Goal: Task Accomplishment & Management: Manage account settings

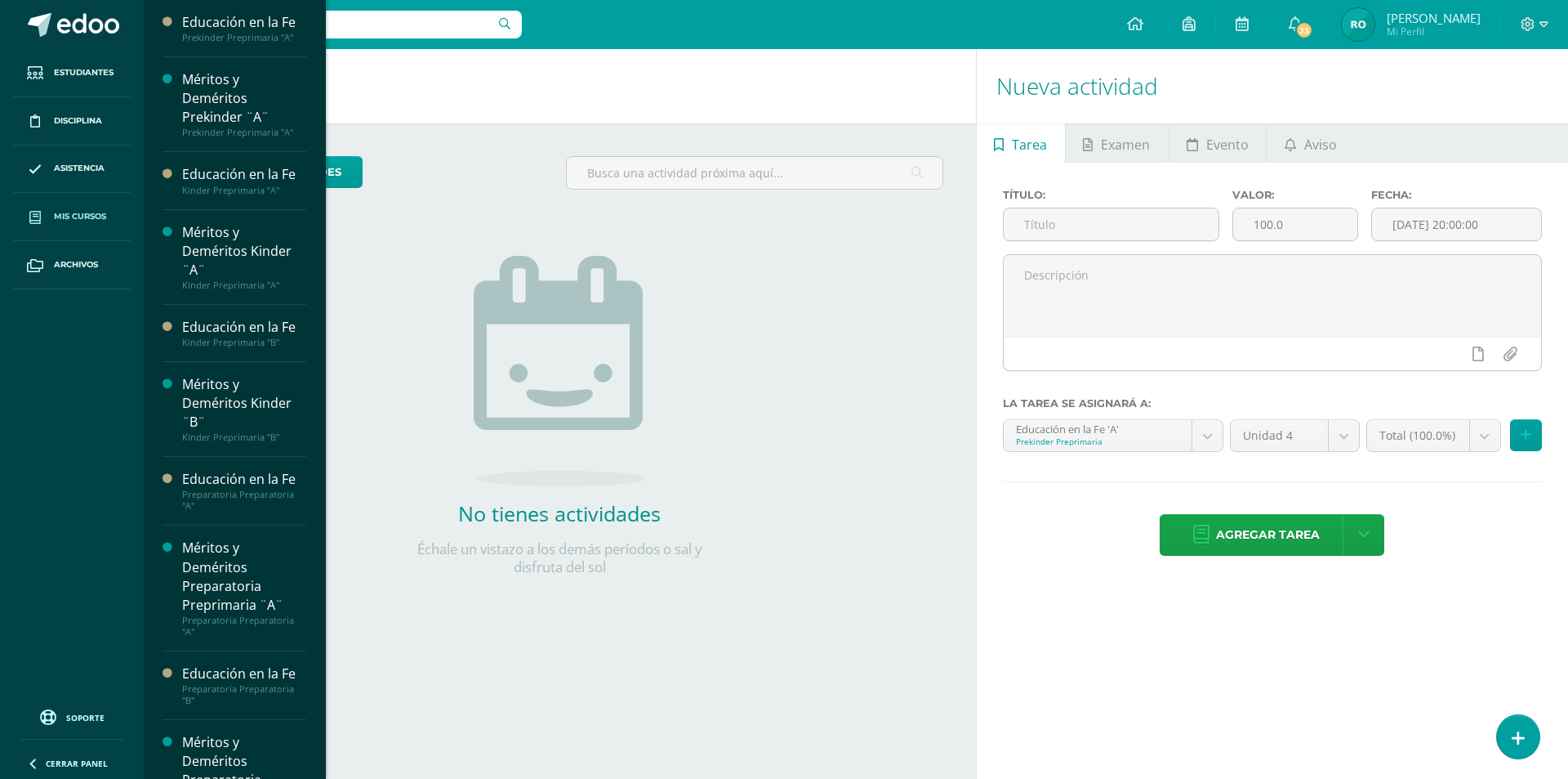
click at [127, 223] on link "Mis cursos" at bounding box center [72, 217] width 117 height 48
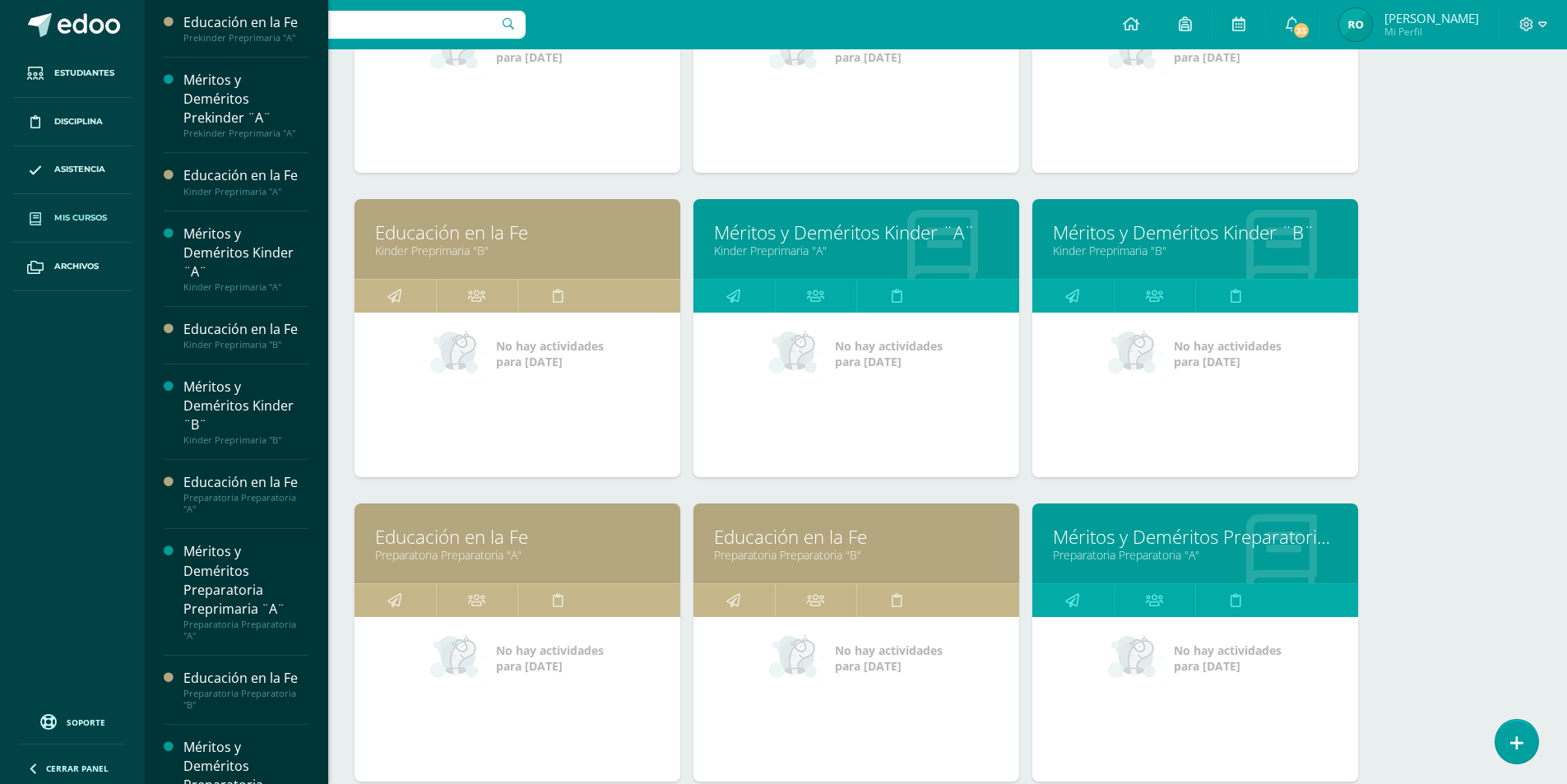
scroll to position [538, 0]
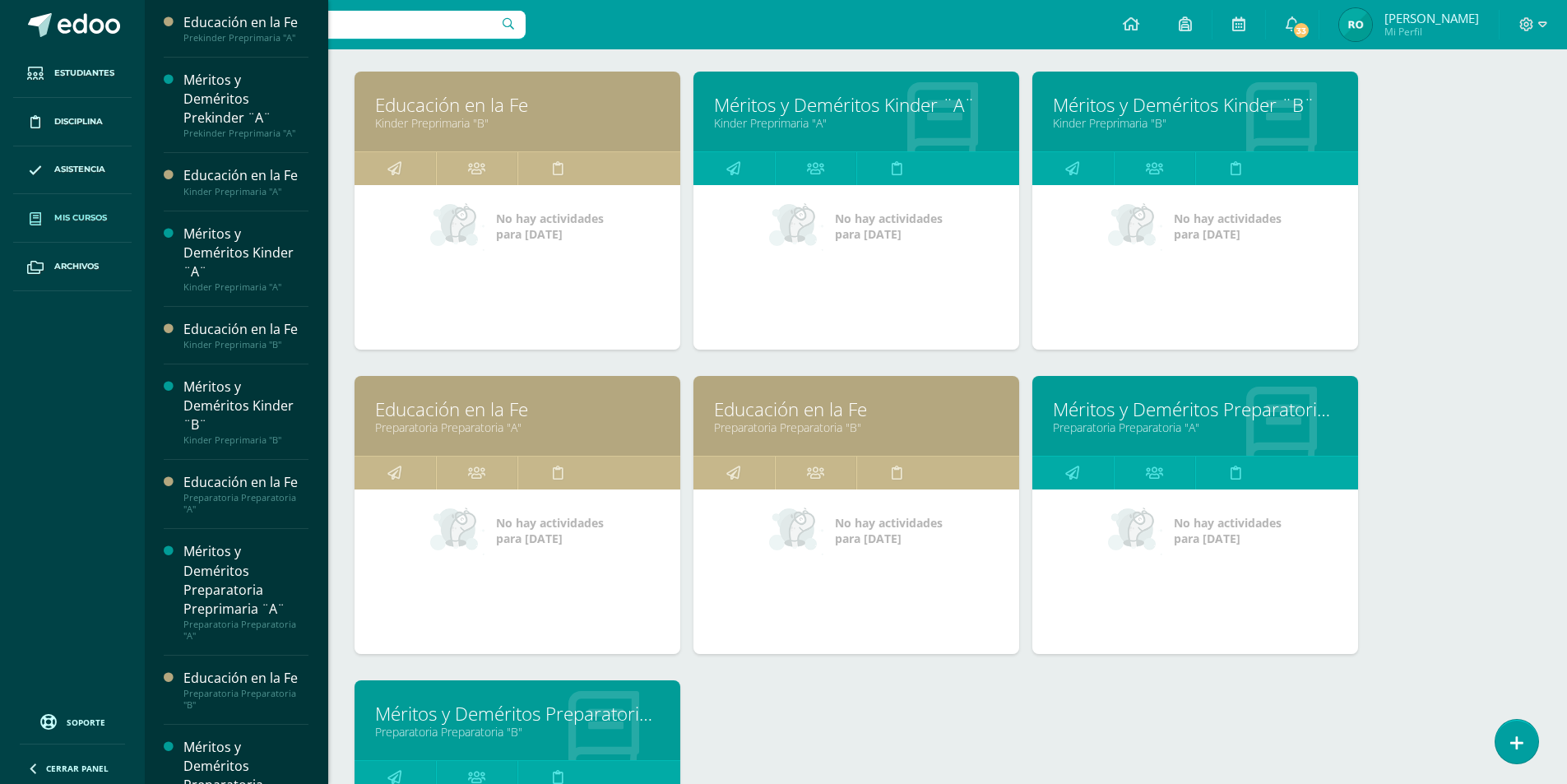
click at [486, 422] on link "Preparatoria Preparatoria "A"" at bounding box center [517, 426] width 285 height 15
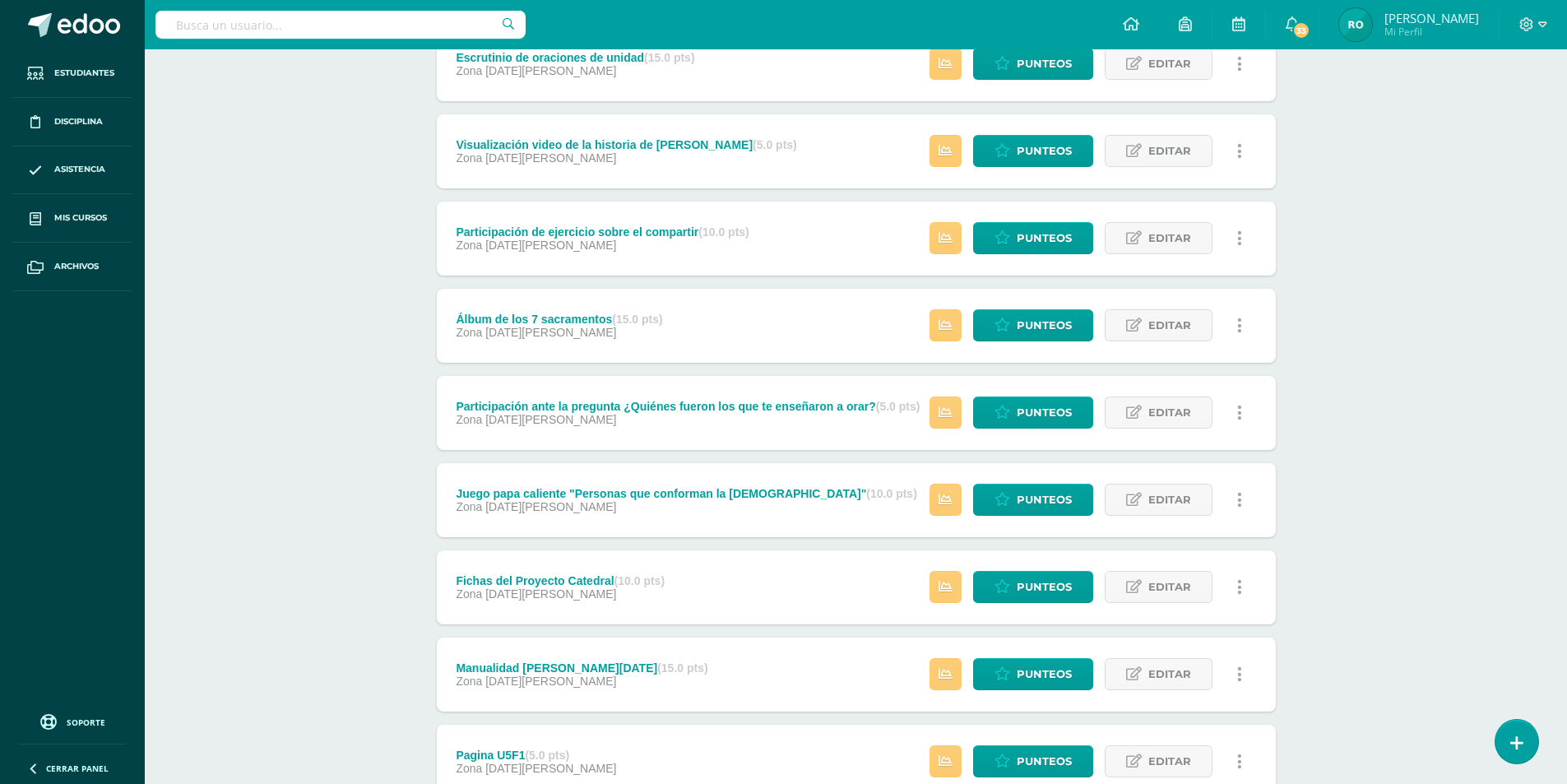
scroll to position [452, 0]
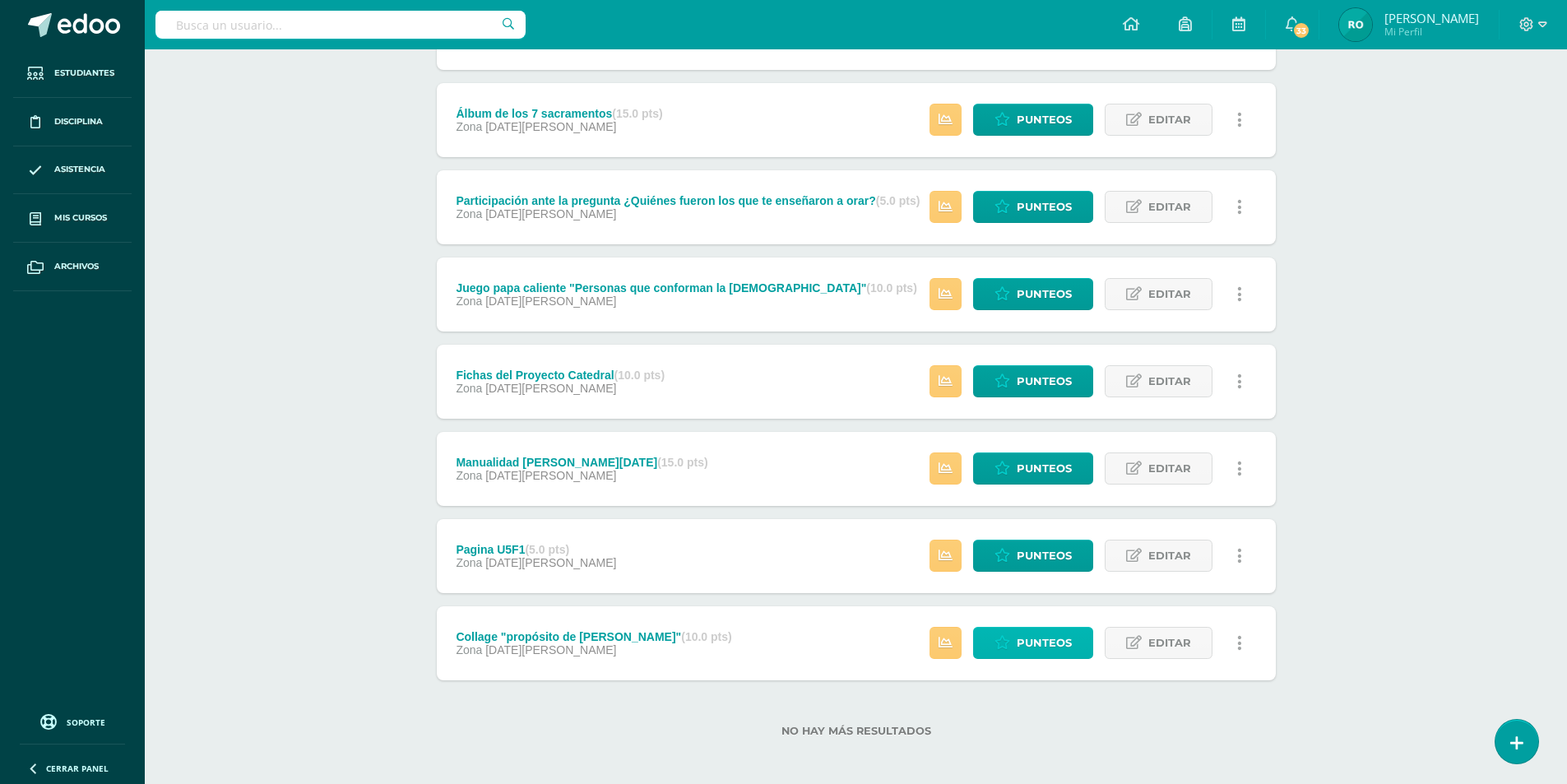
click at [1016, 643] on link "Punteos" at bounding box center [1034, 642] width 120 height 32
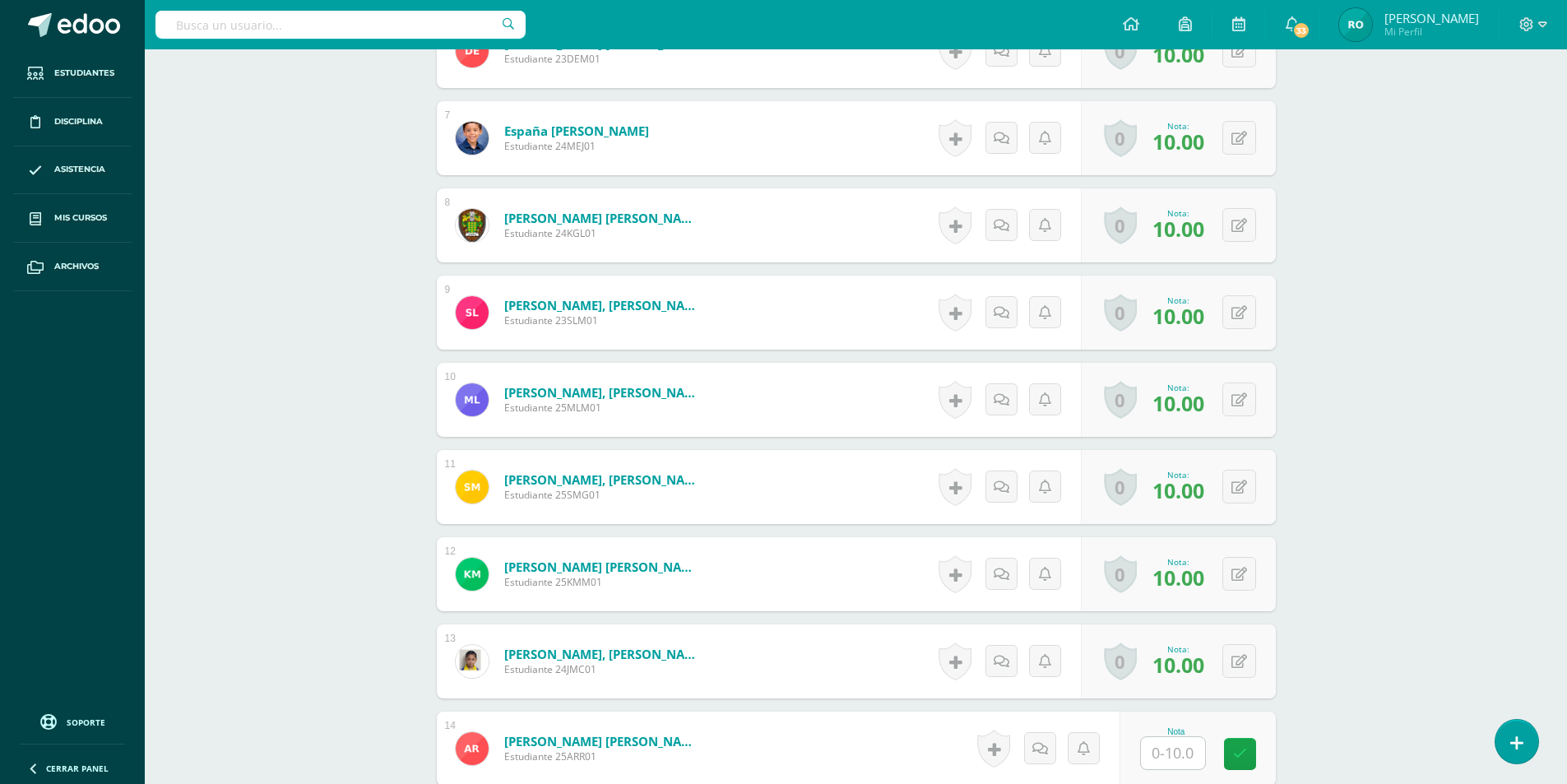
scroll to position [1075, 0]
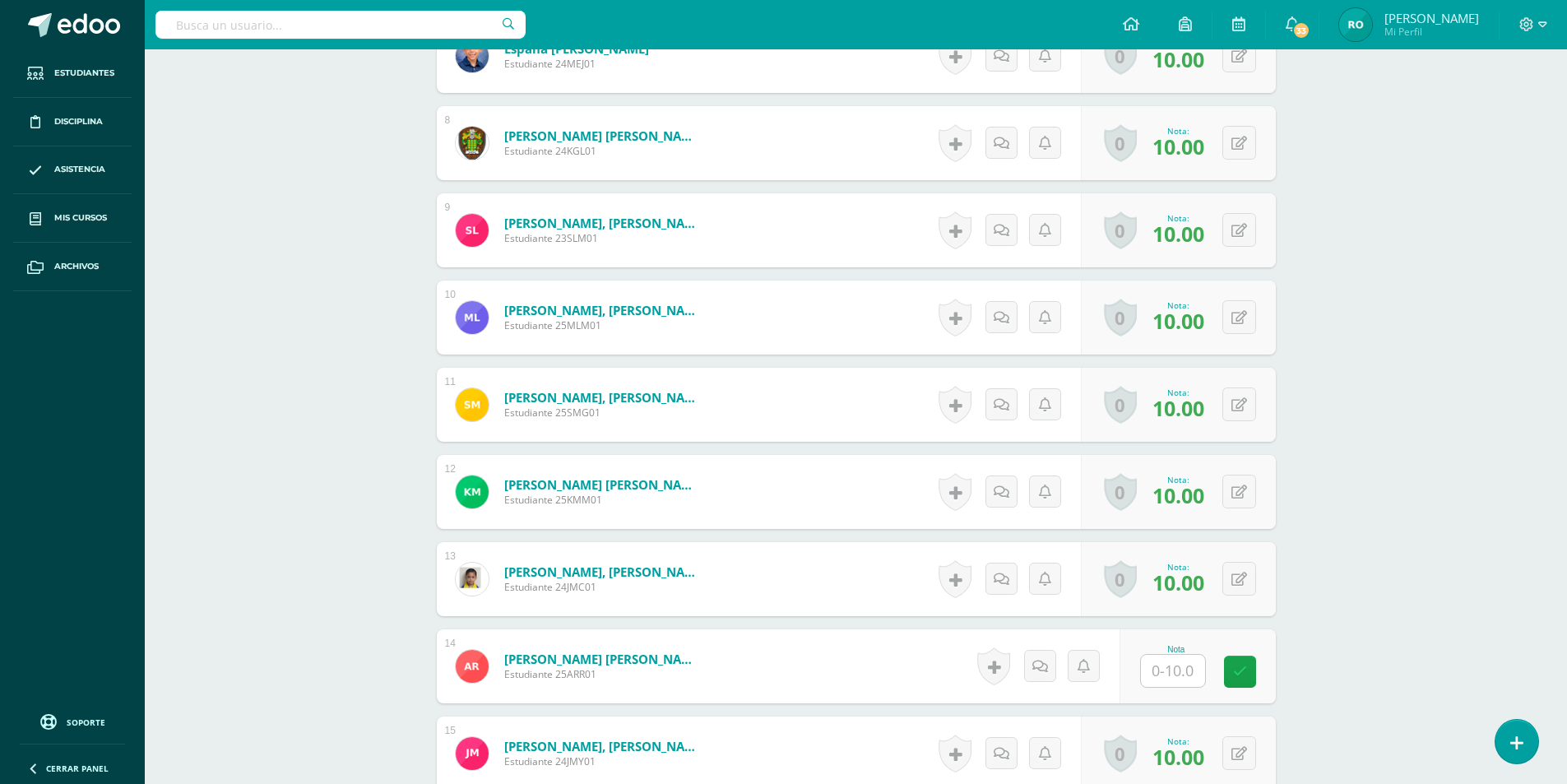
click at [1196, 678] on input "text" at bounding box center [1173, 670] width 65 height 32
type input "10"
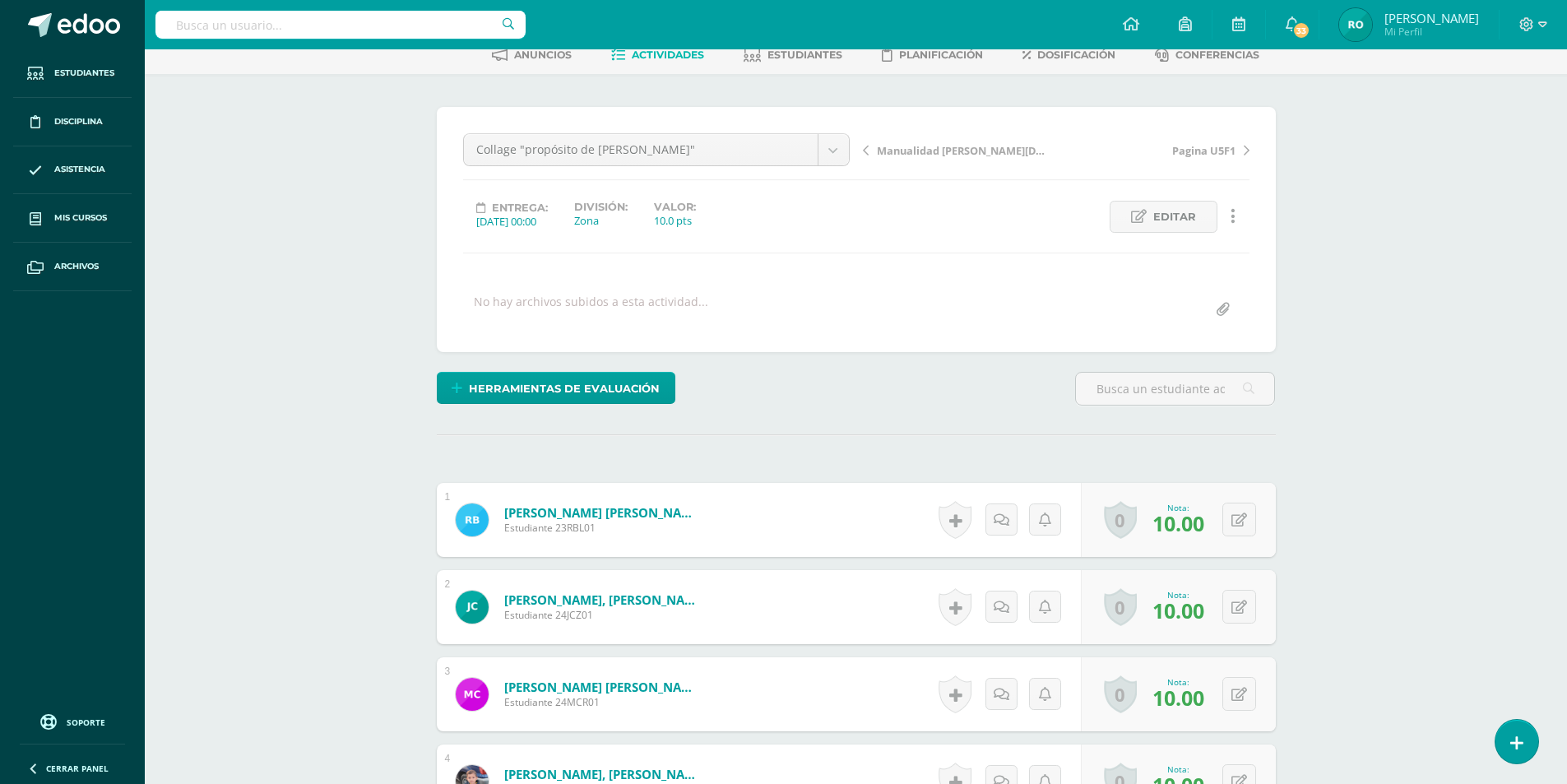
scroll to position [0, 0]
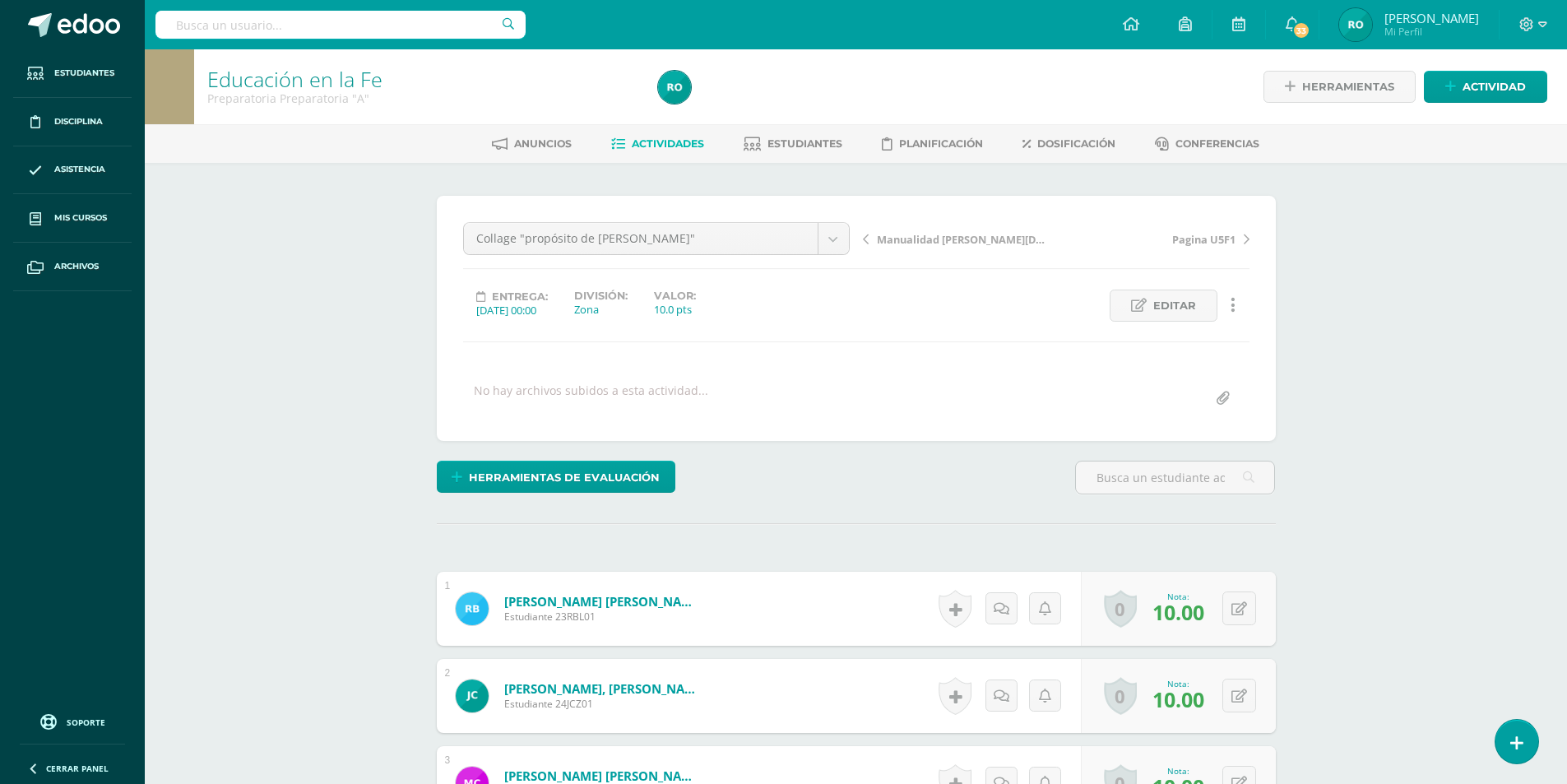
click at [864, 238] on icon at bounding box center [866, 239] width 5 height 12
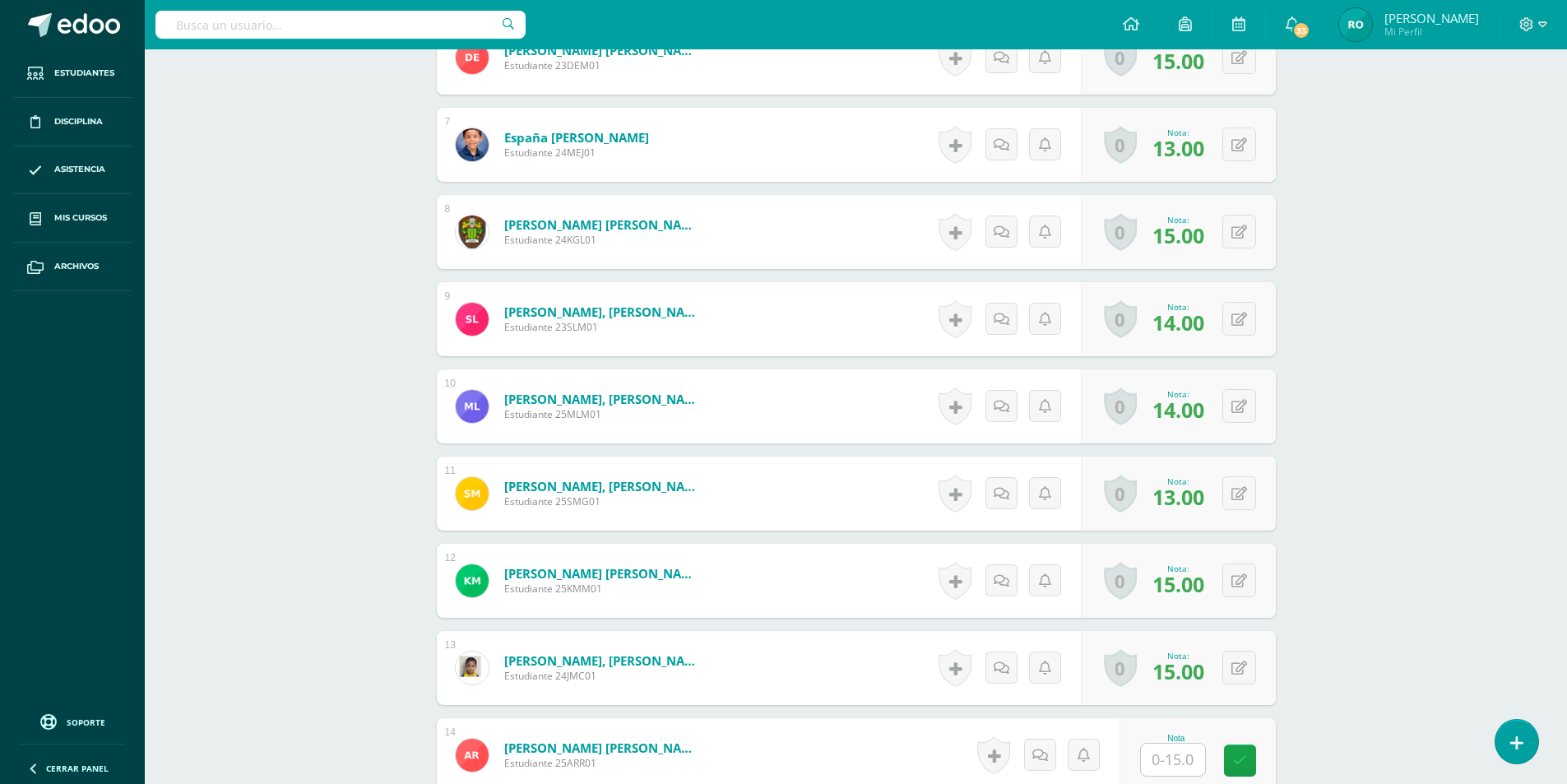
scroll to position [1151, 0]
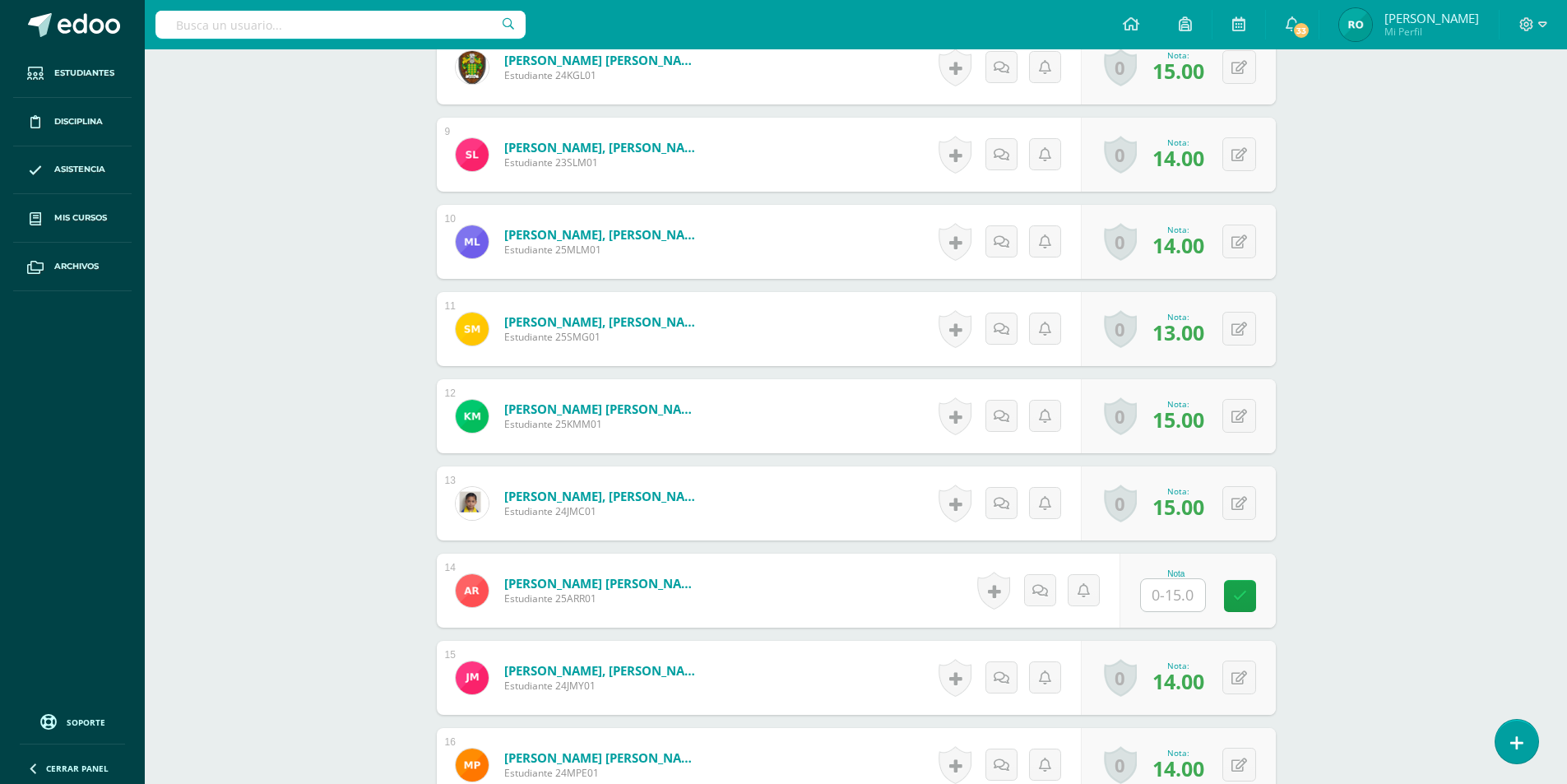
click at [1178, 610] on input "text" at bounding box center [1173, 595] width 65 height 32
type input "15"
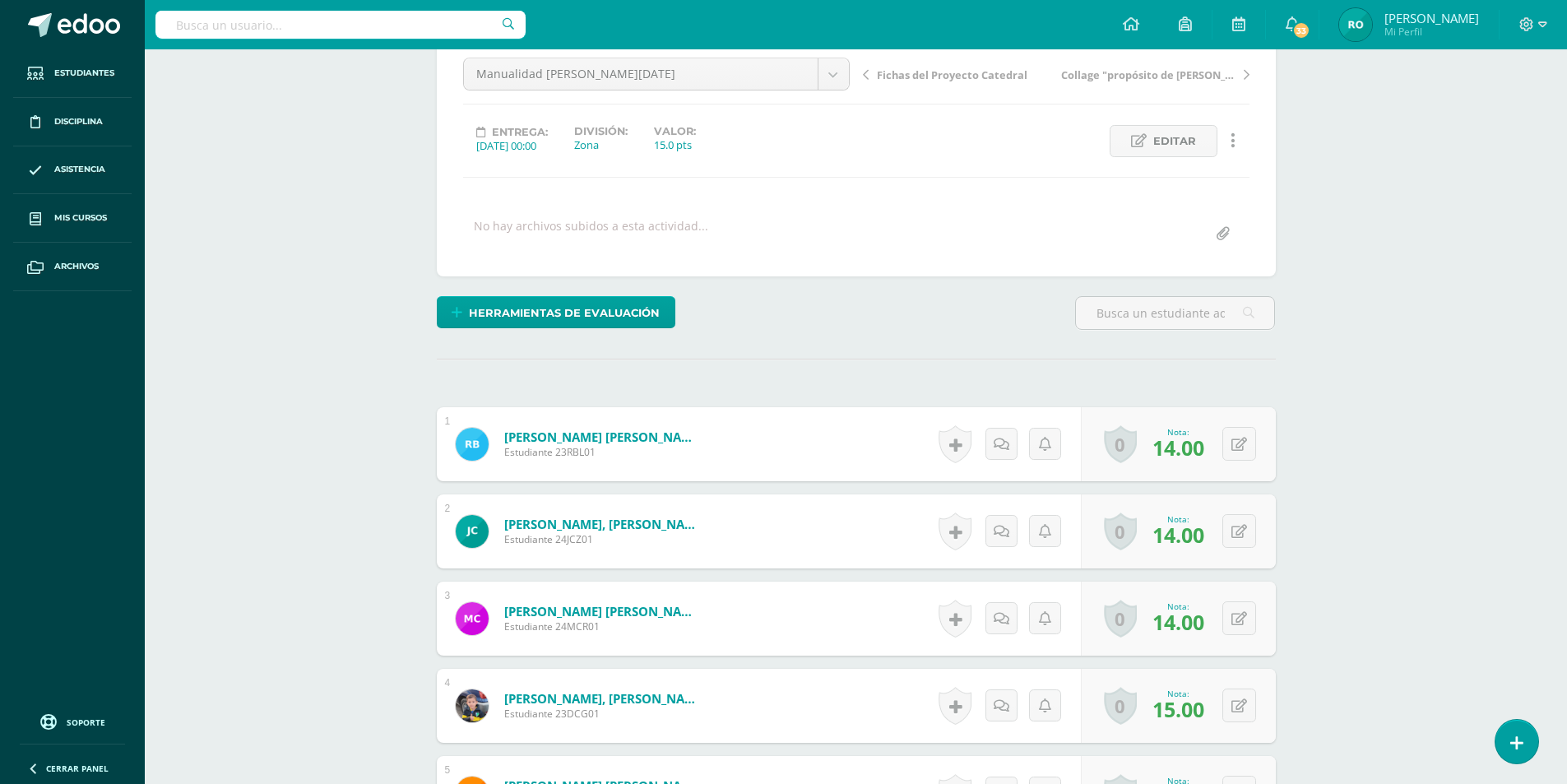
scroll to position [0, 0]
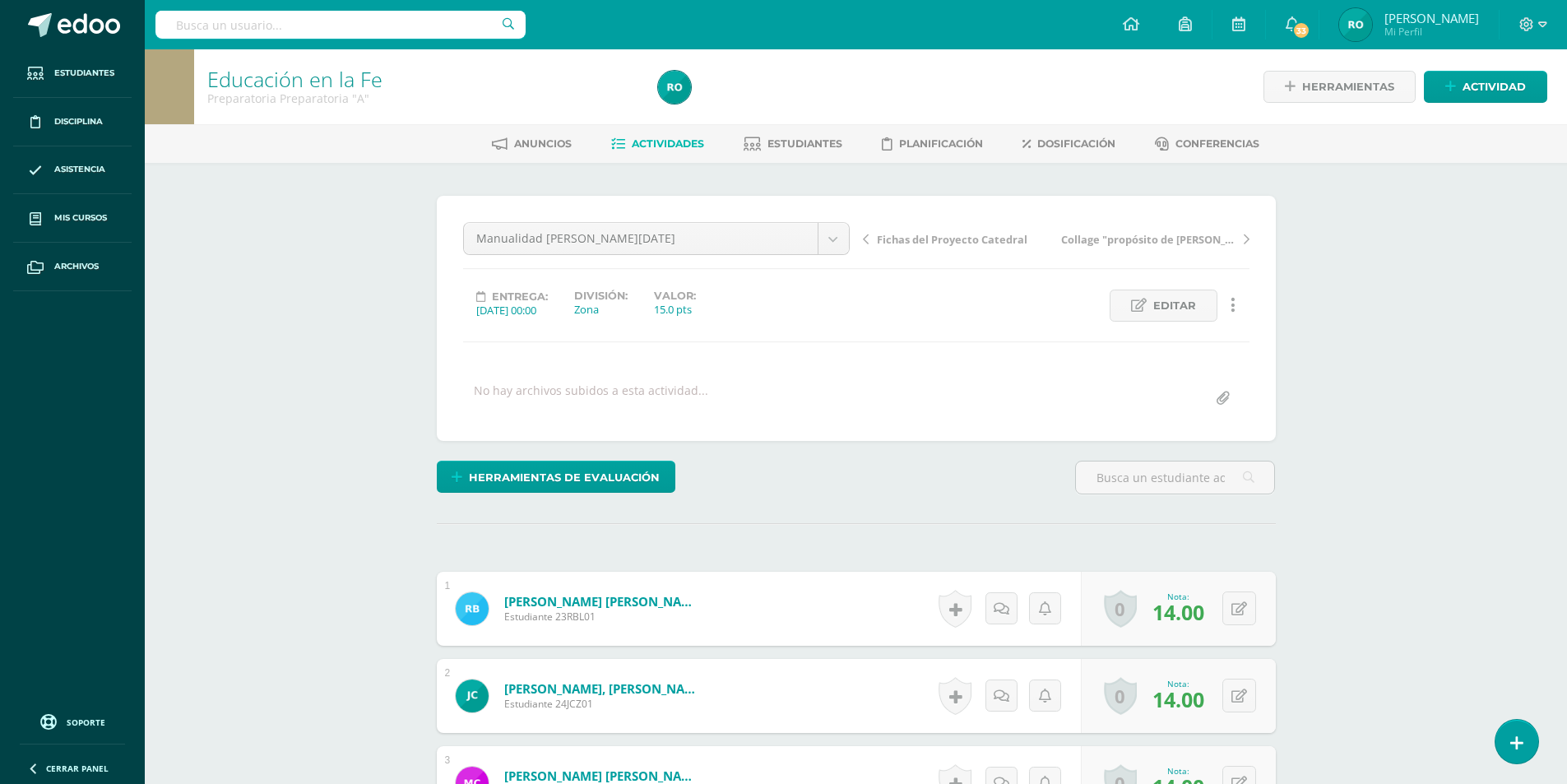
click at [869, 241] on link "Fichas del Proyecto Catedral" at bounding box center [960, 238] width 194 height 16
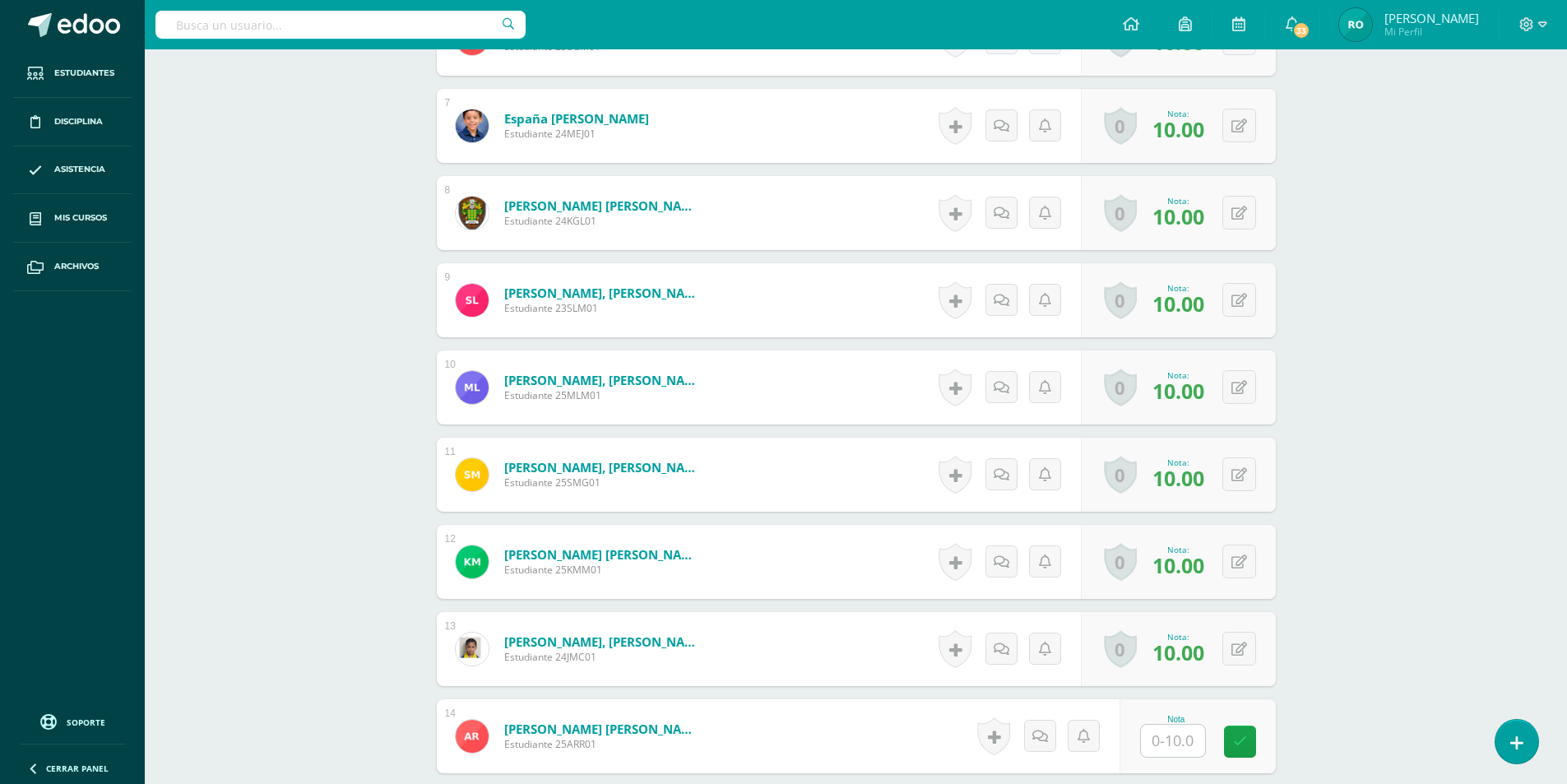
scroll to position [1170, 0]
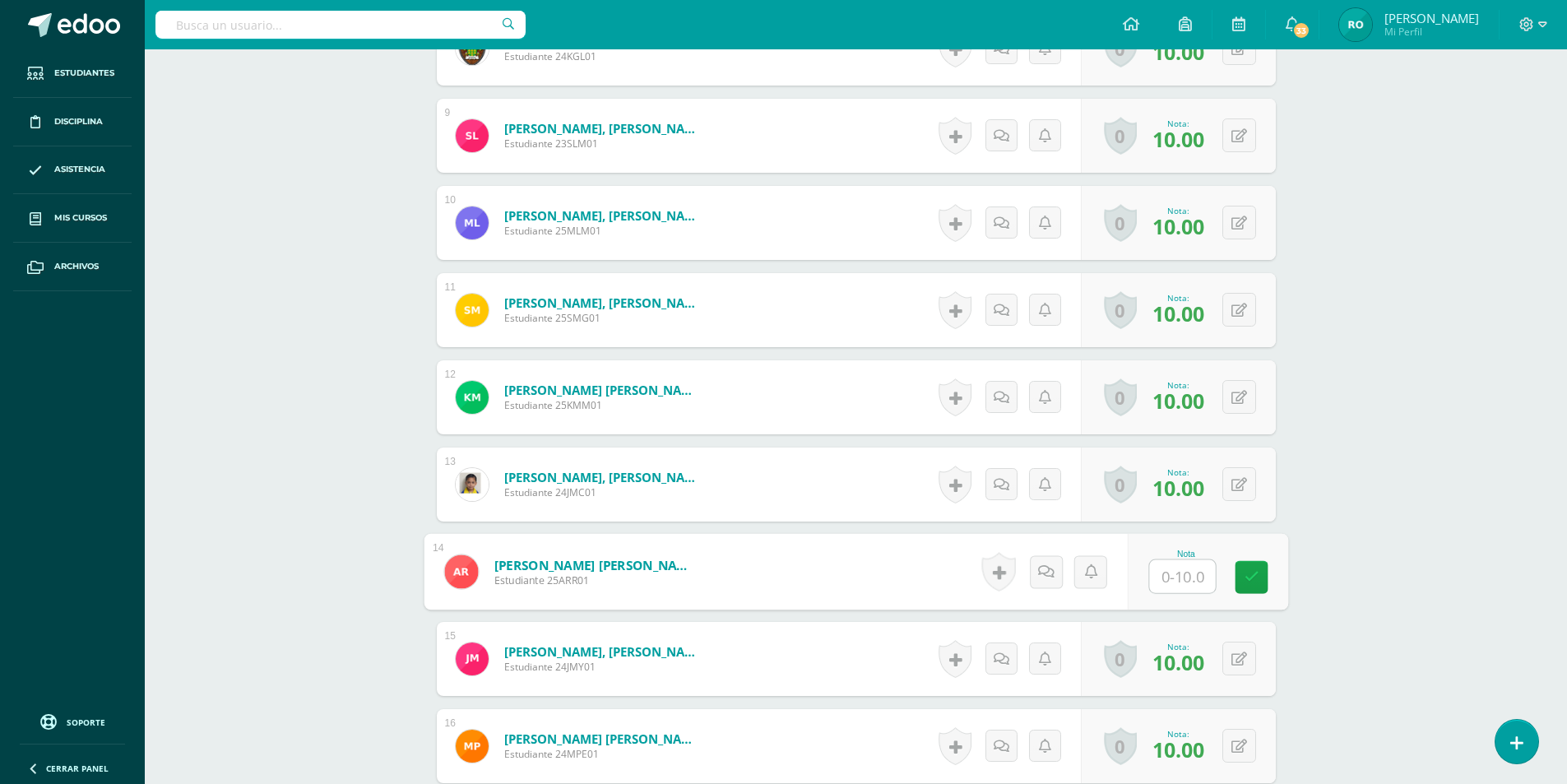
click at [1182, 584] on input "text" at bounding box center [1182, 576] width 65 height 33
type input "10"
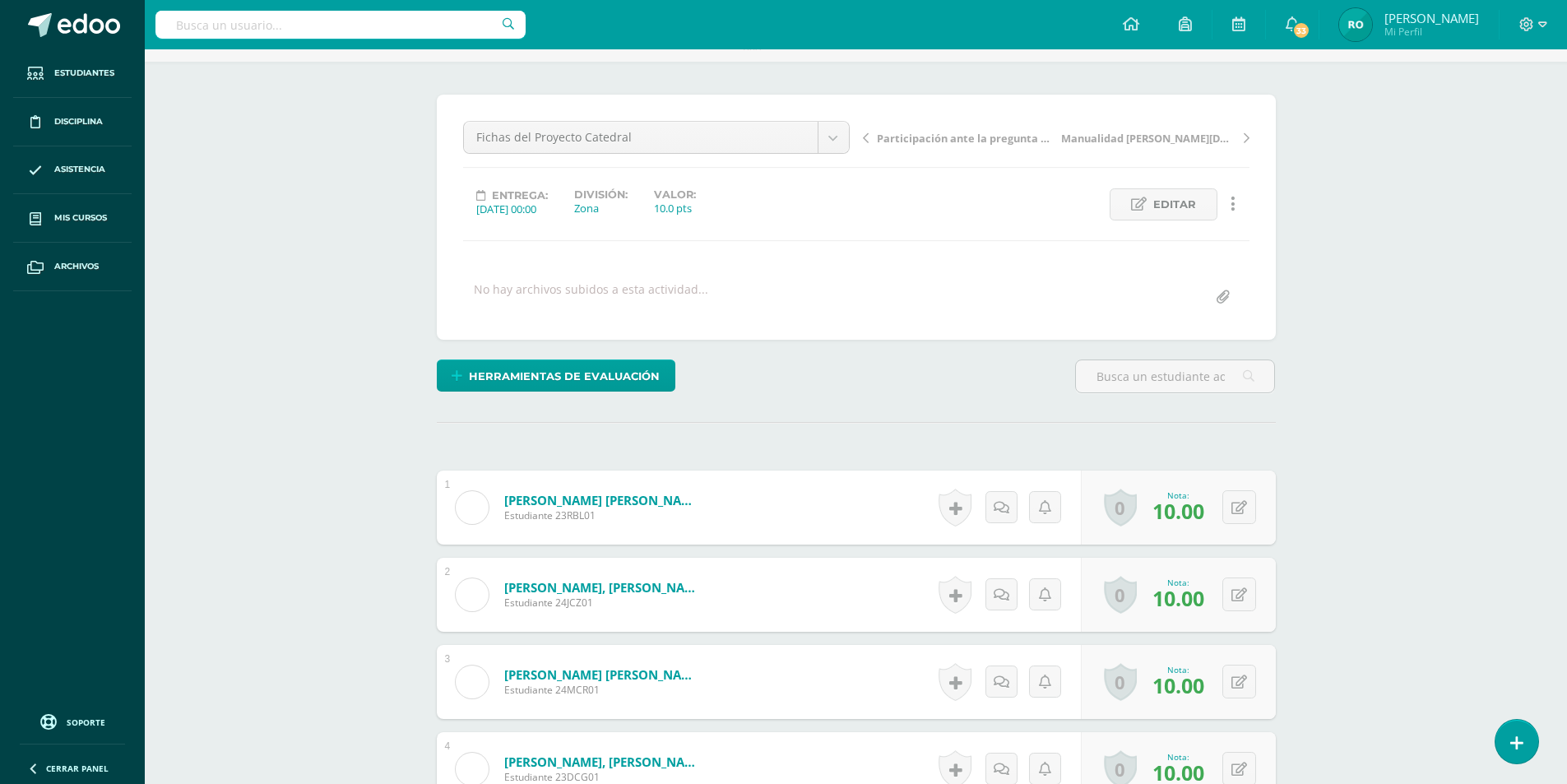
scroll to position [0, 0]
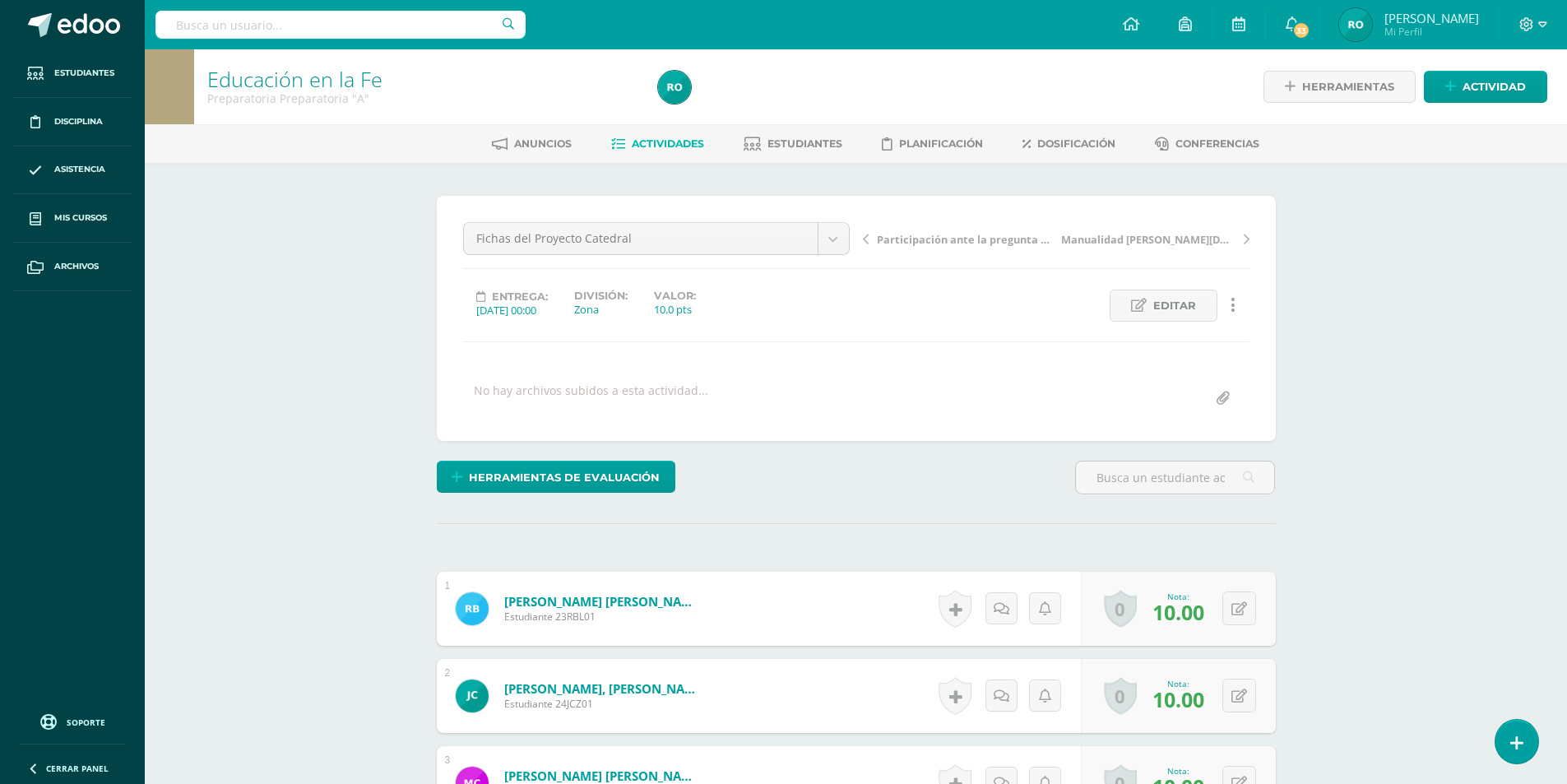
click at [871, 239] on link "Participación ante la pregunta ¿Quiénes fueron los que te enseñaron a orar?" at bounding box center [960, 238] width 194 height 16
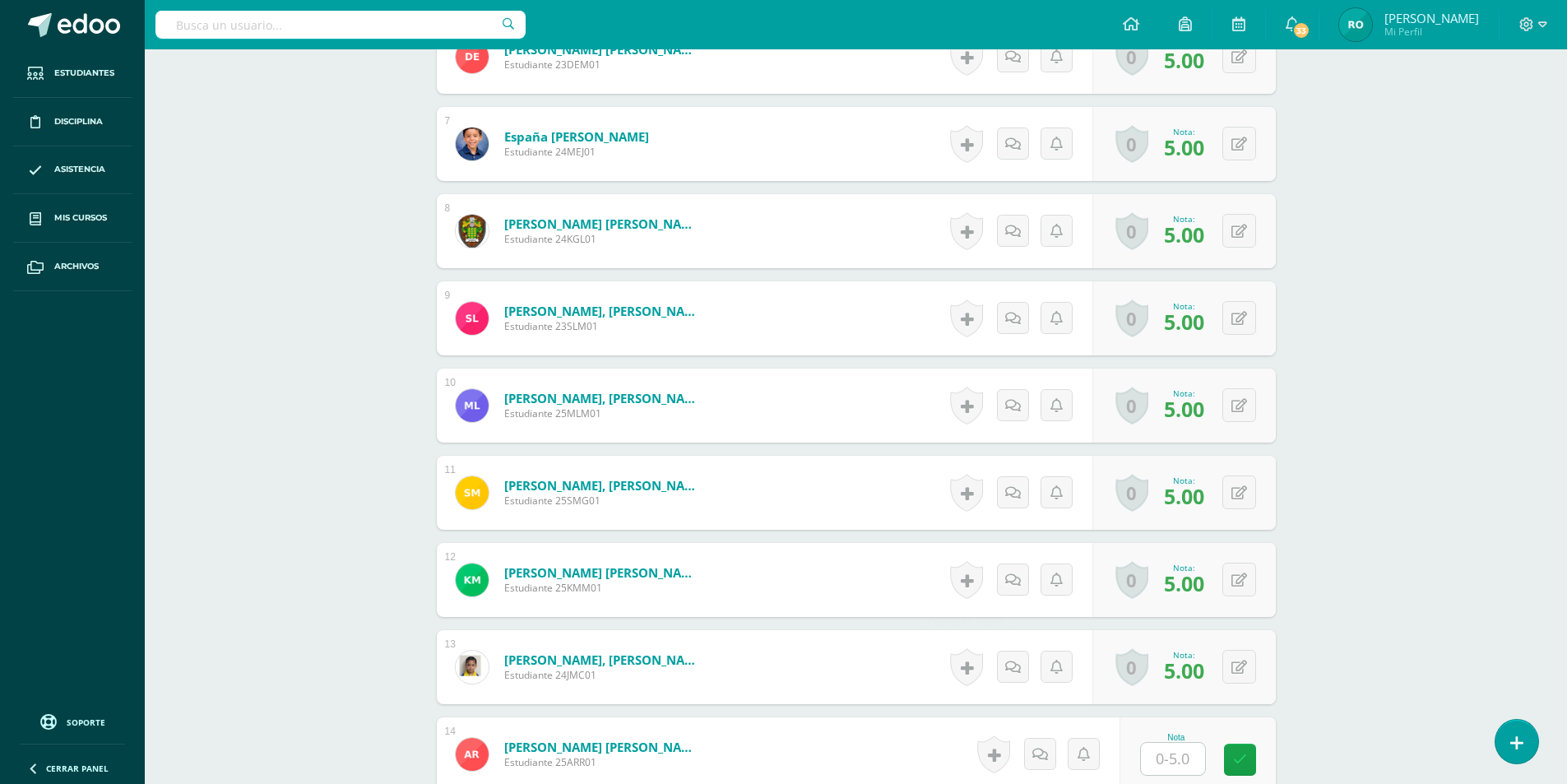
scroll to position [1234, 0]
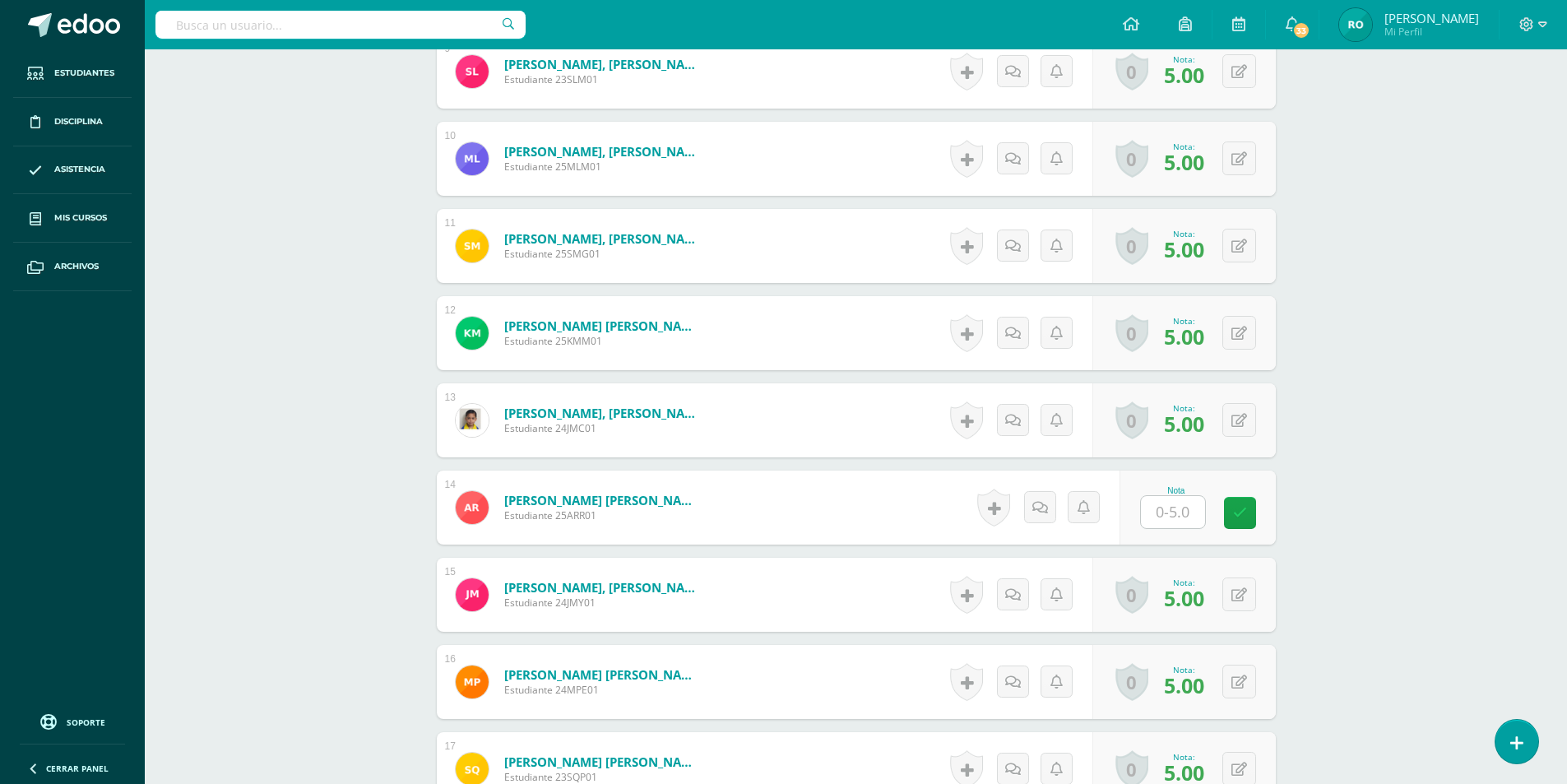
click at [1175, 507] on input "text" at bounding box center [1173, 512] width 65 height 32
type input "5"
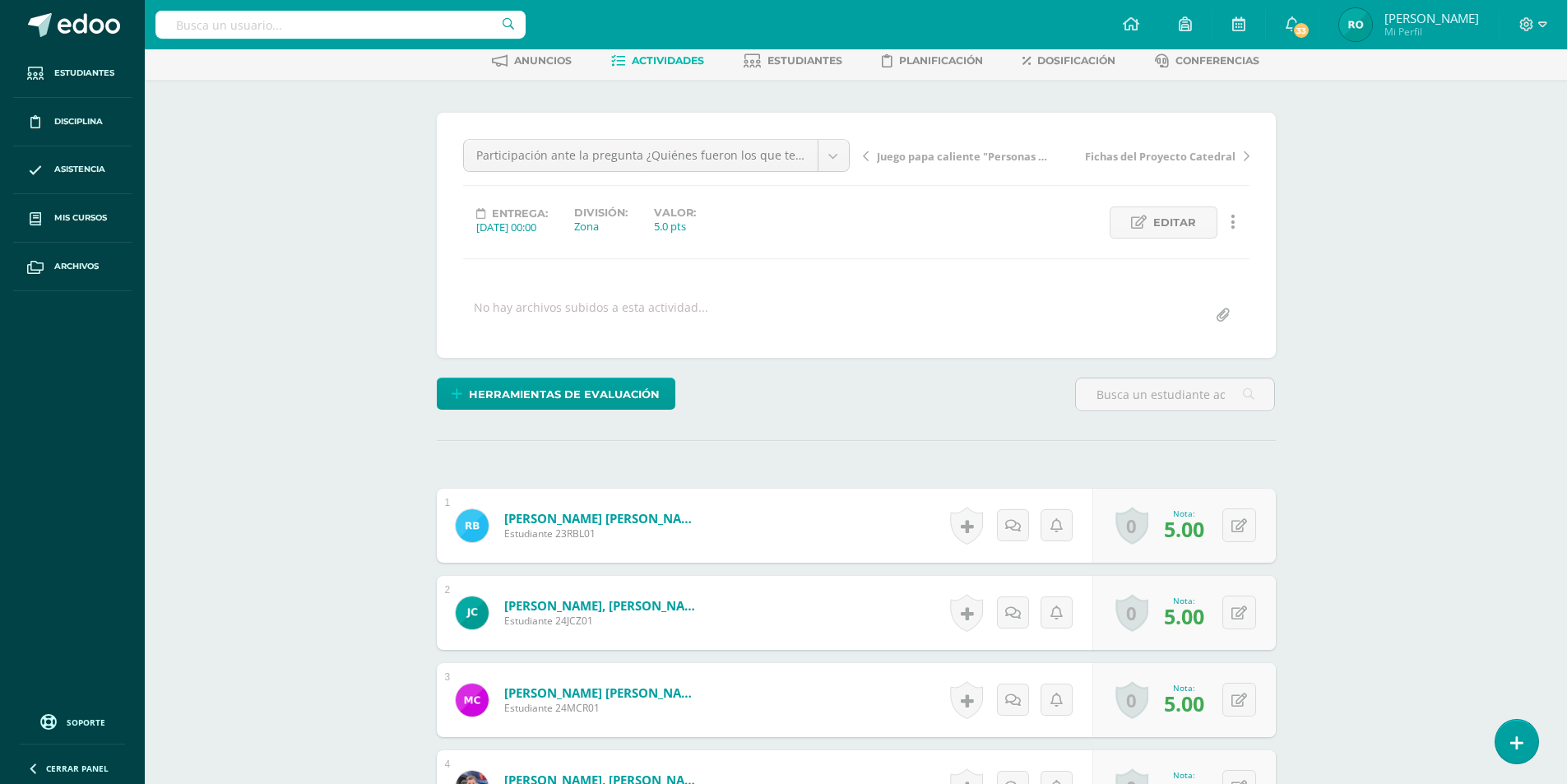
scroll to position [0, 0]
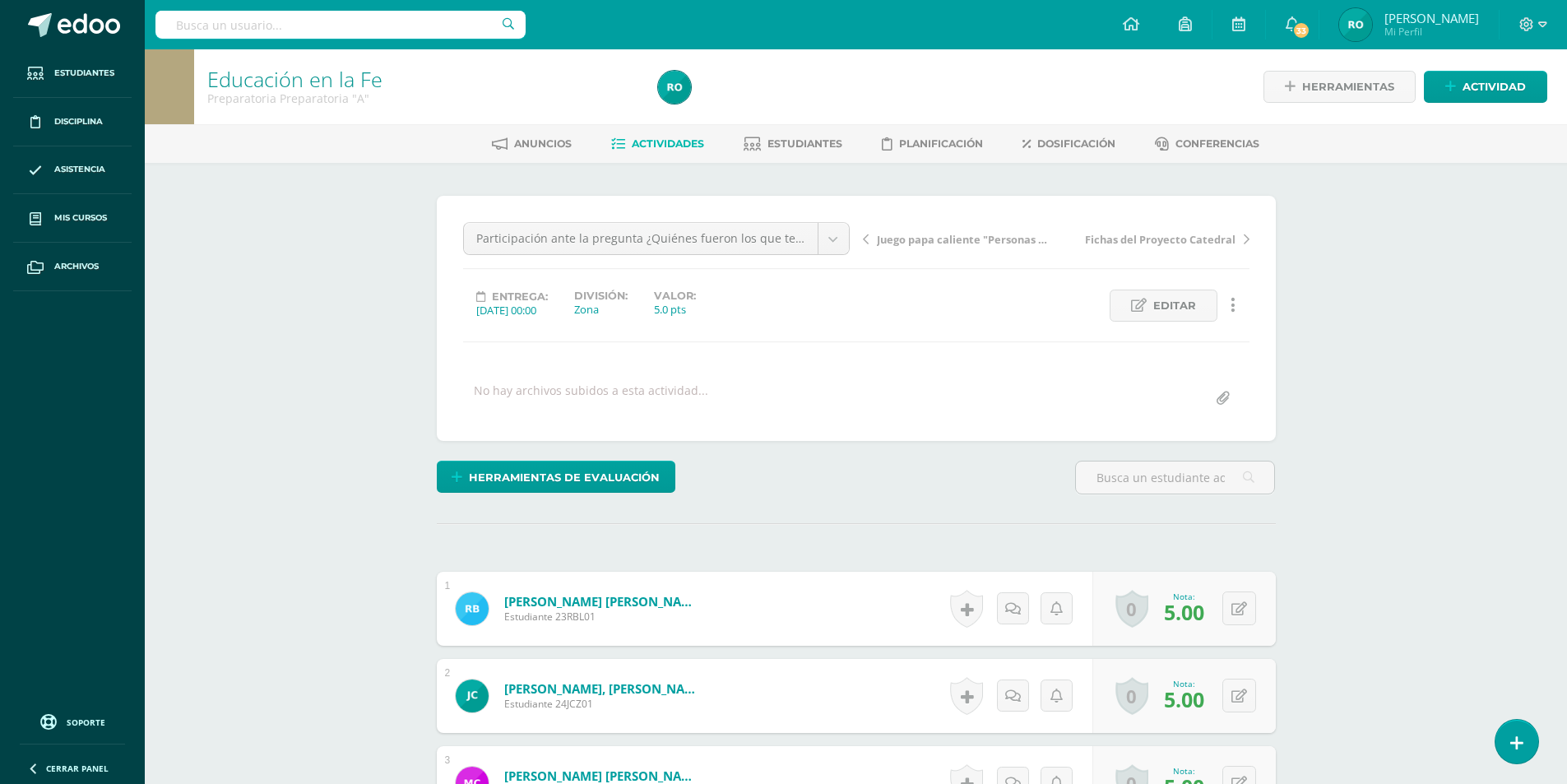
click at [860, 238] on div "Juego papa caliente "Personas que conforman la iglesia" Fichas del Proyecto Cat…" at bounding box center [1056, 245] width 400 height 46
click at [874, 237] on link "Juego papa caliente "Personas que conforman la [DEMOGRAPHIC_DATA]"" at bounding box center [960, 238] width 194 height 16
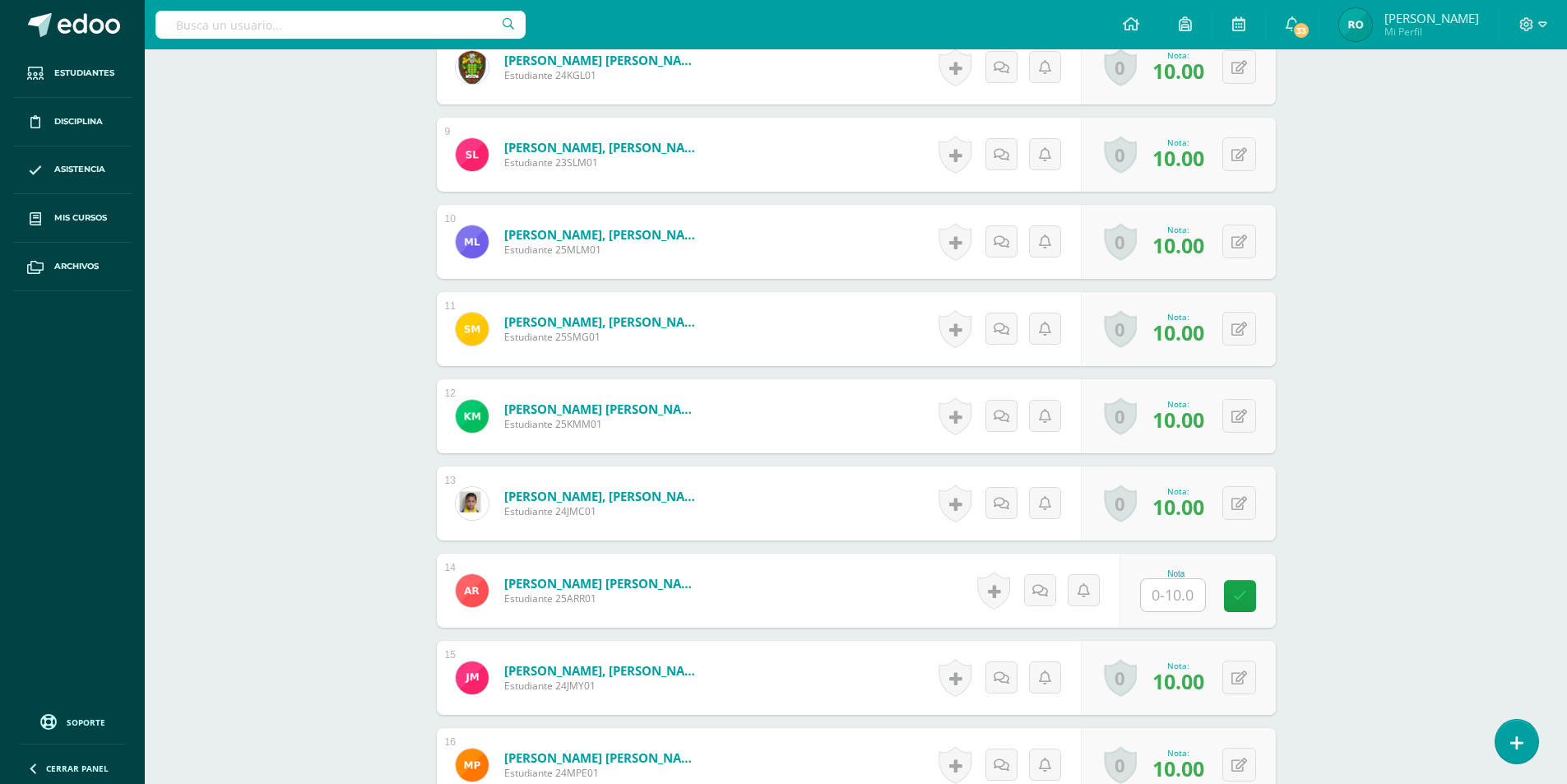
scroll to position [1315, 0]
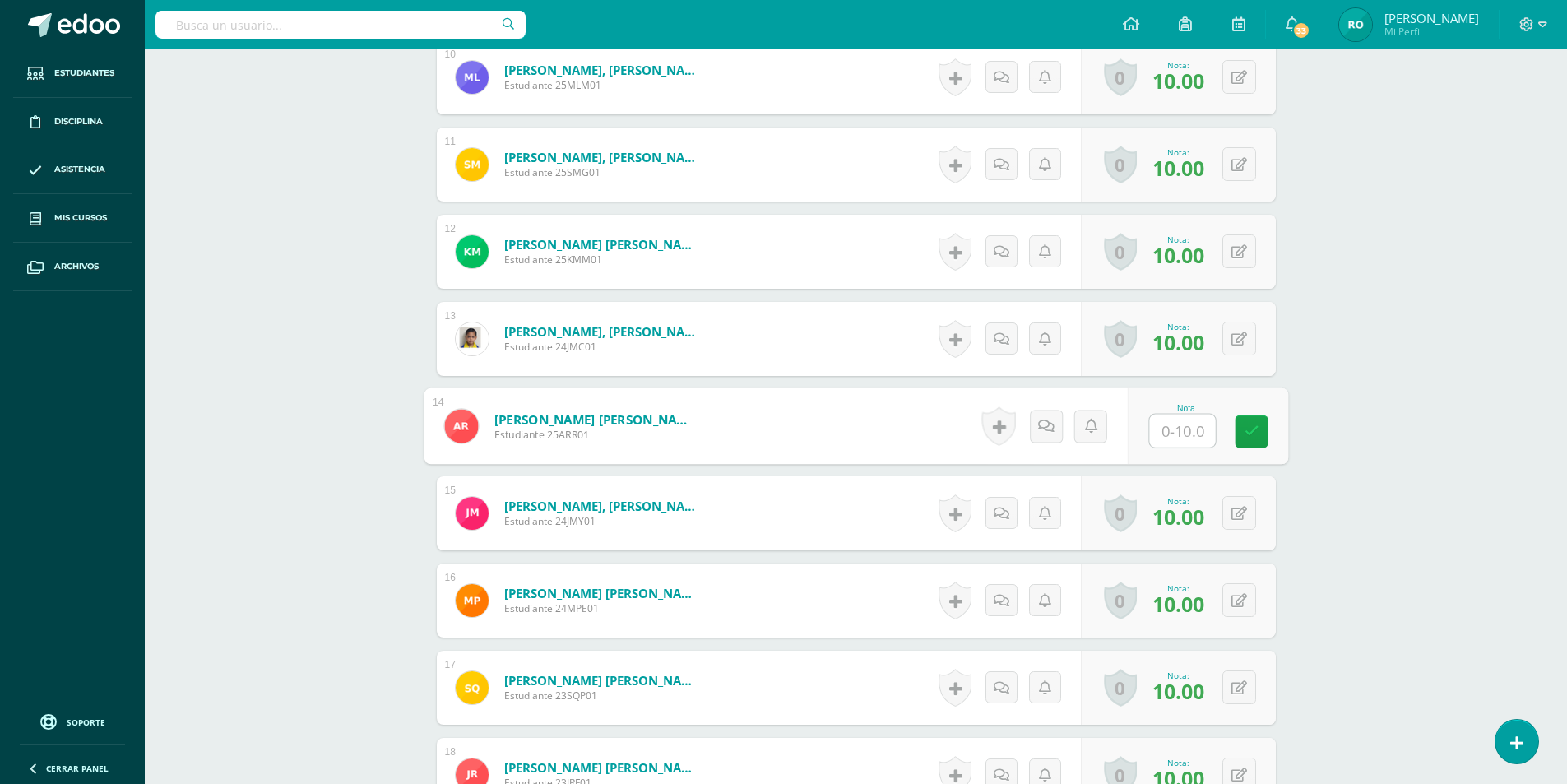
click at [1175, 442] on input "text" at bounding box center [1182, 431] width 65 height 33
type input "10"
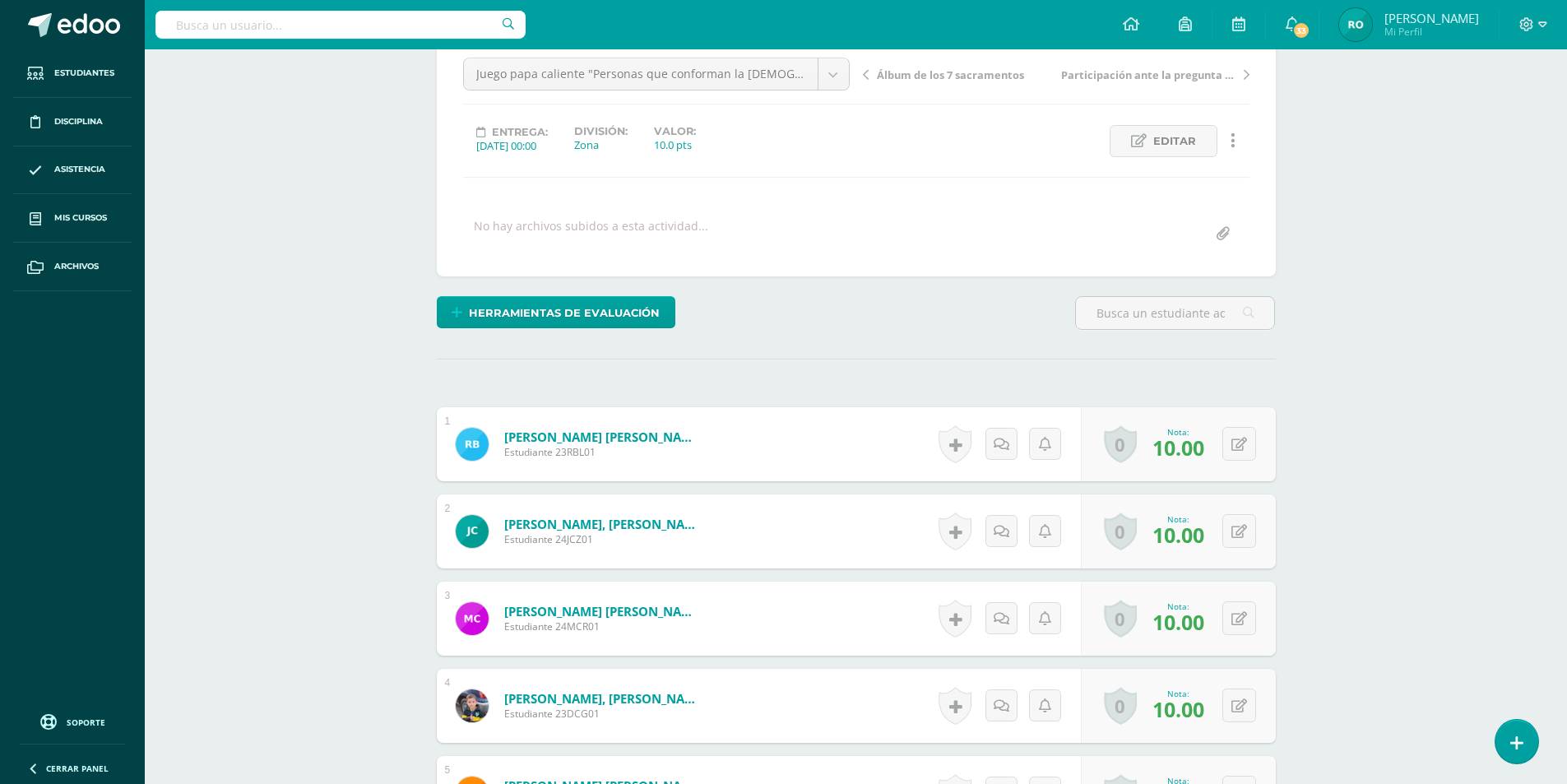
scroll to position [0, 0]
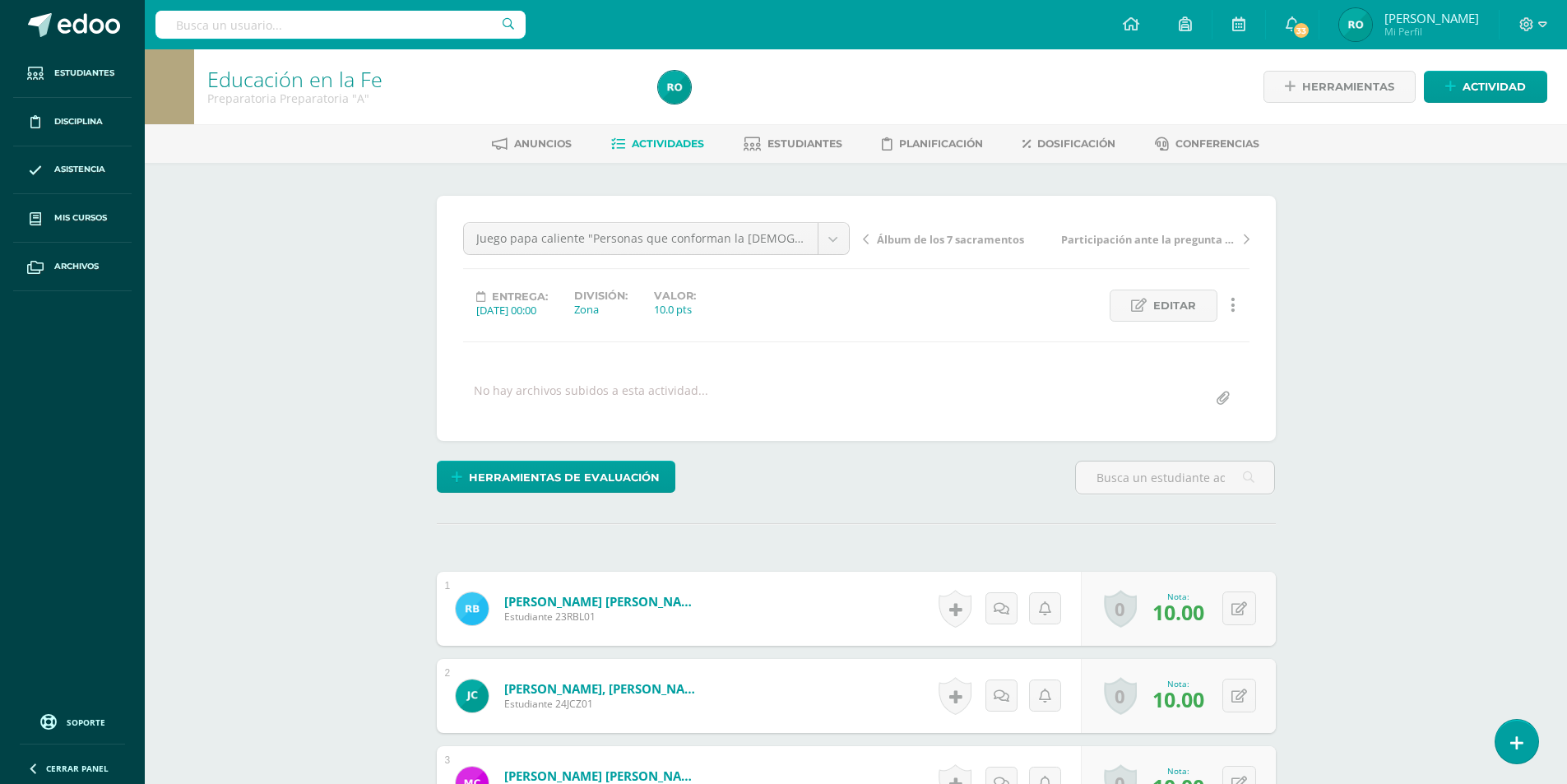
click at [871, 237] on link "Álbum de los 7 sacramentos" at bounding box center [960, 238] width 194 height 16
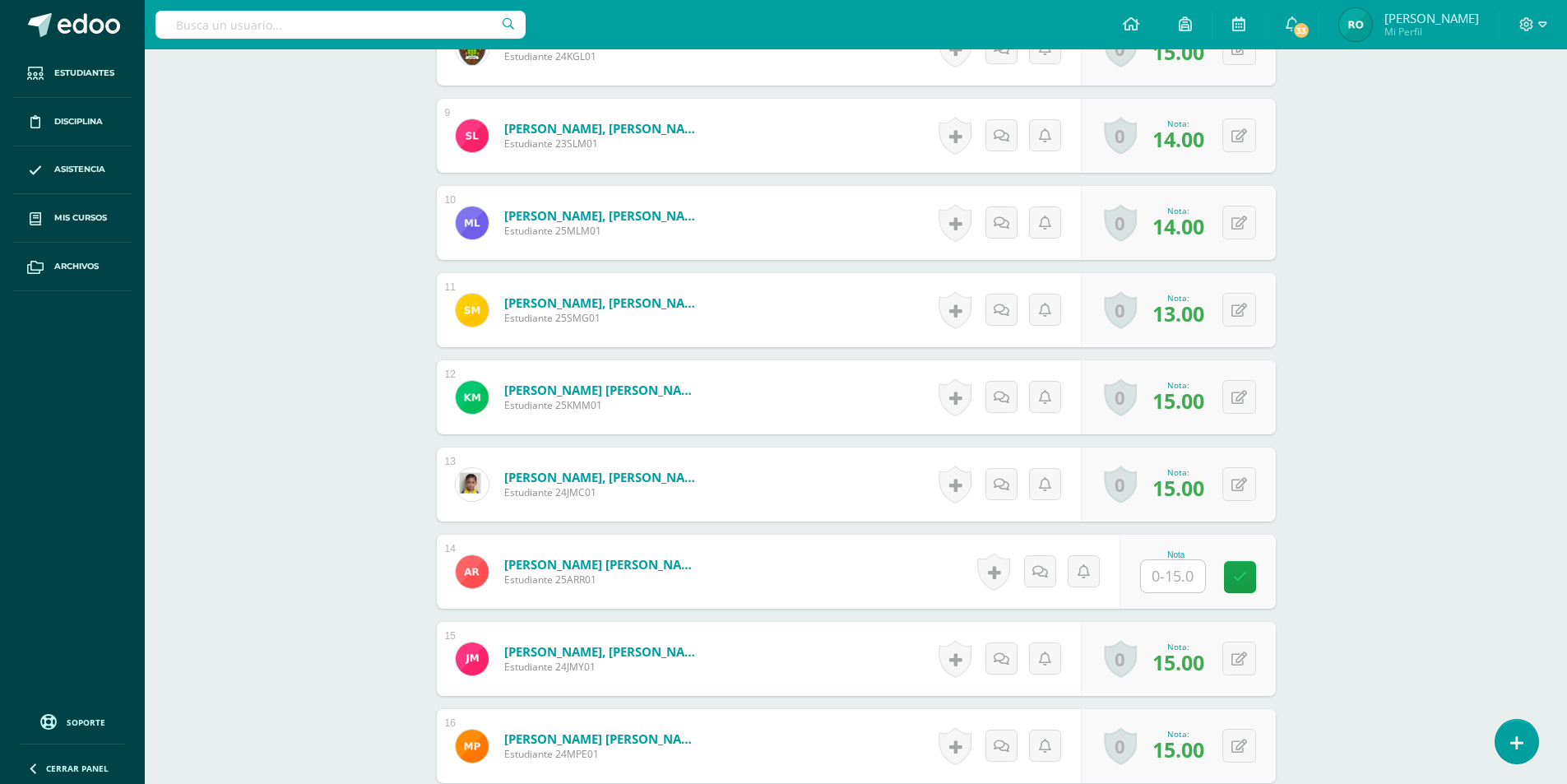
scroll to position [1334, 0]
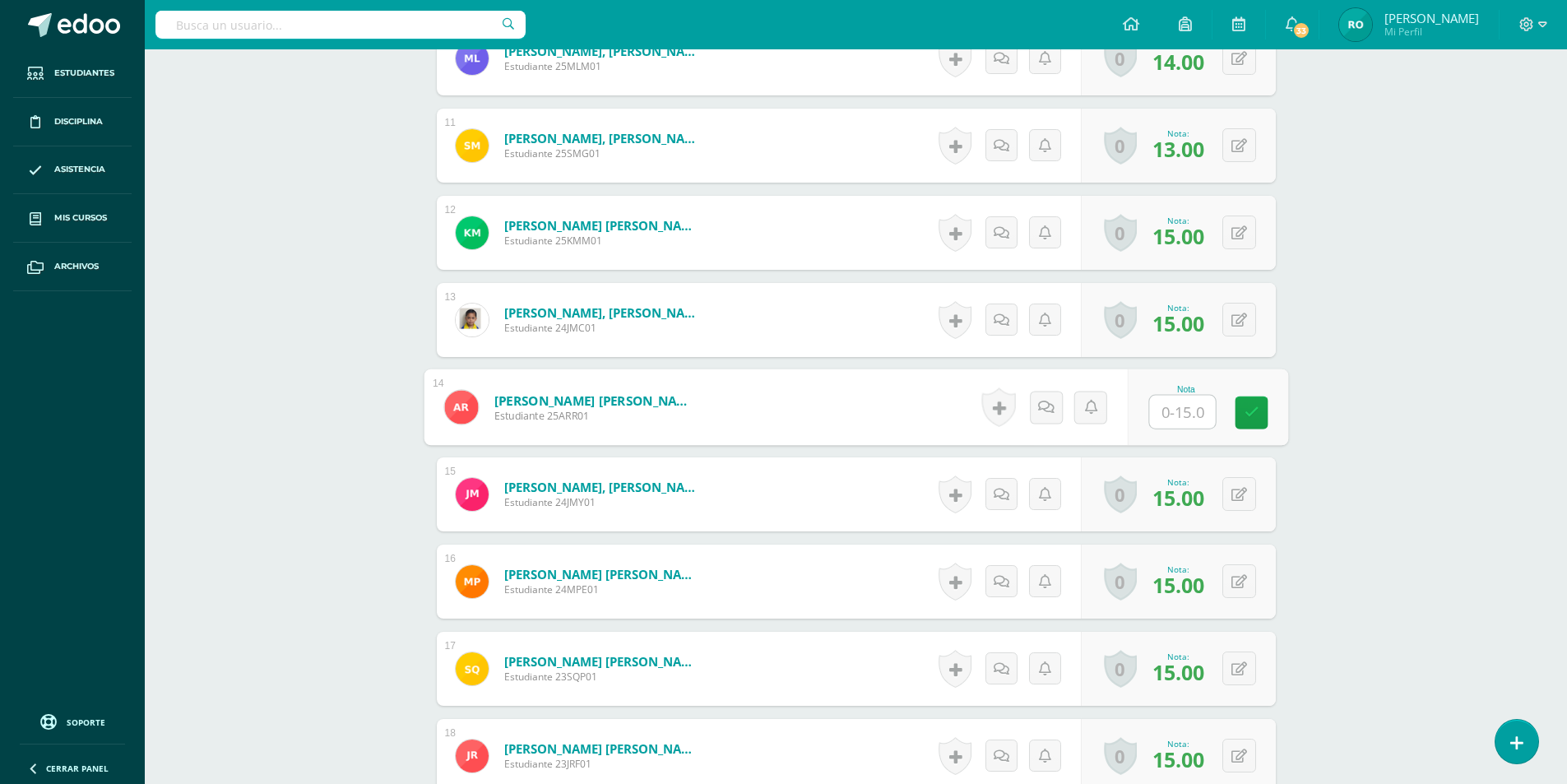
click at [1169, 416] on input "text" at bounding box center [1182, 411] width 65 height 33
type input "14"
click at [1250, 420] on link at bounding box center [1251, 412] width 33 height 33
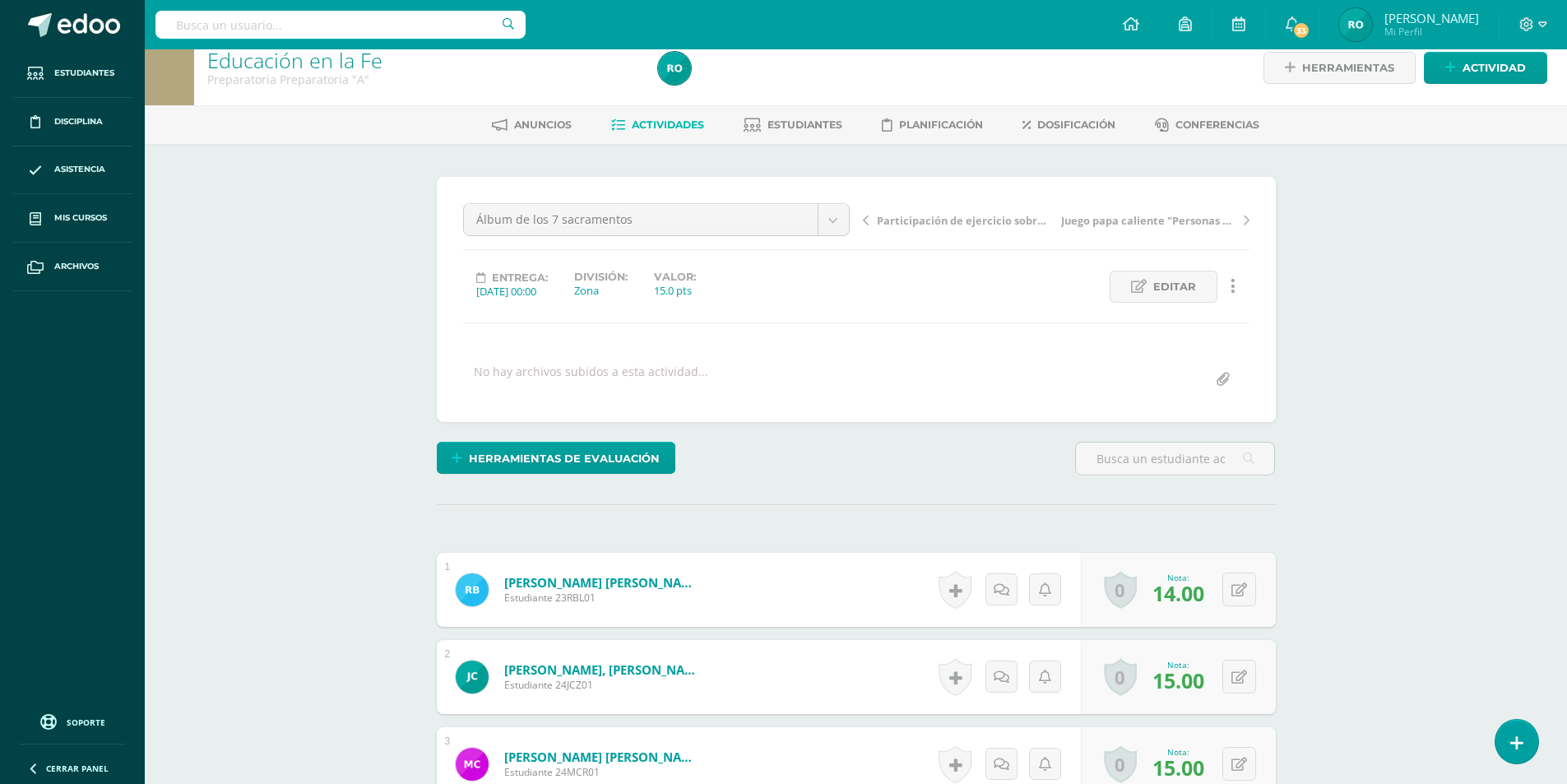
scroll to position [0, 0]
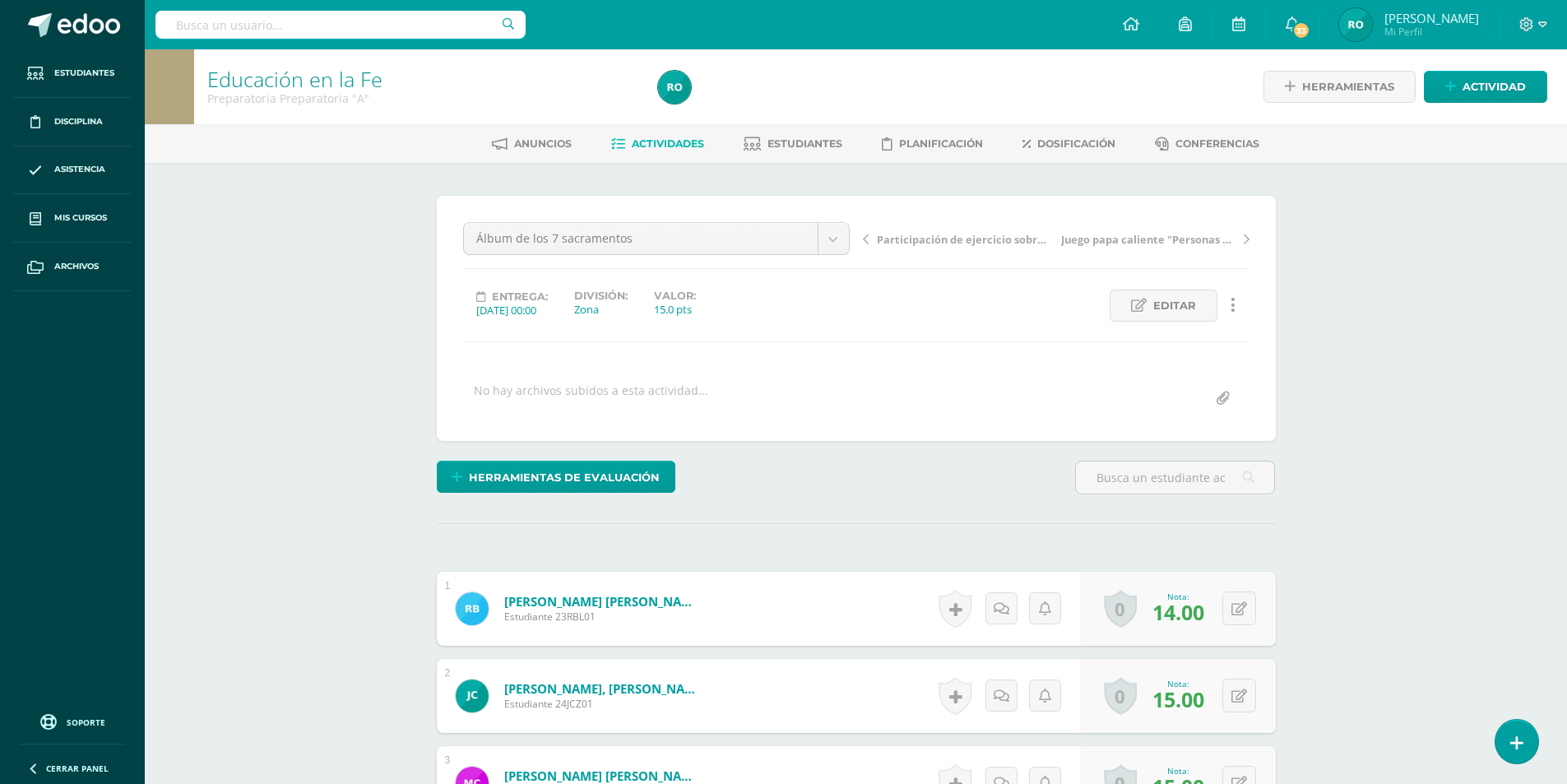
click at [867, 237] on icon at bounding box center [866, 239] width 5 height 12
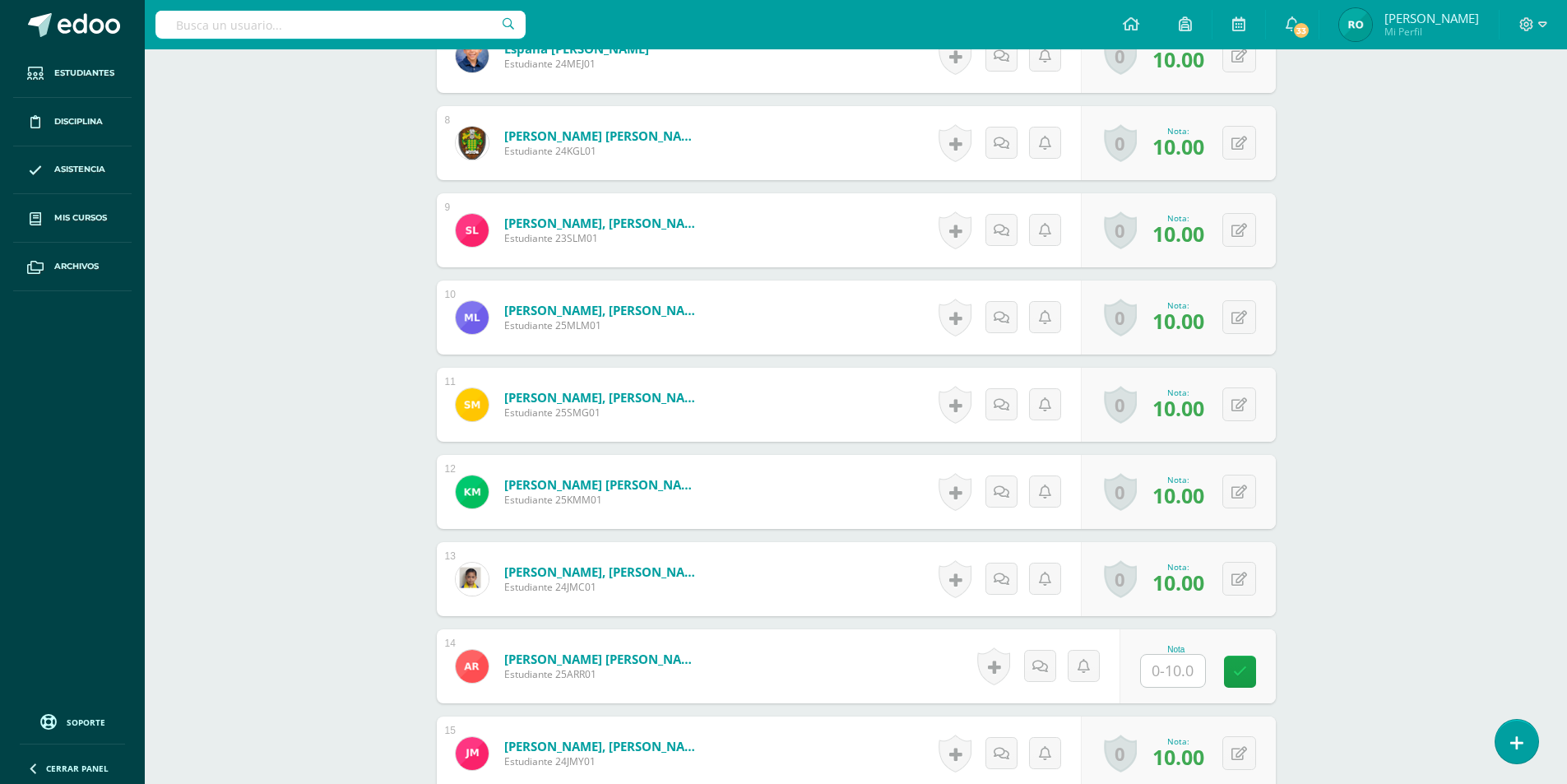
scroll to position [1240, 0]
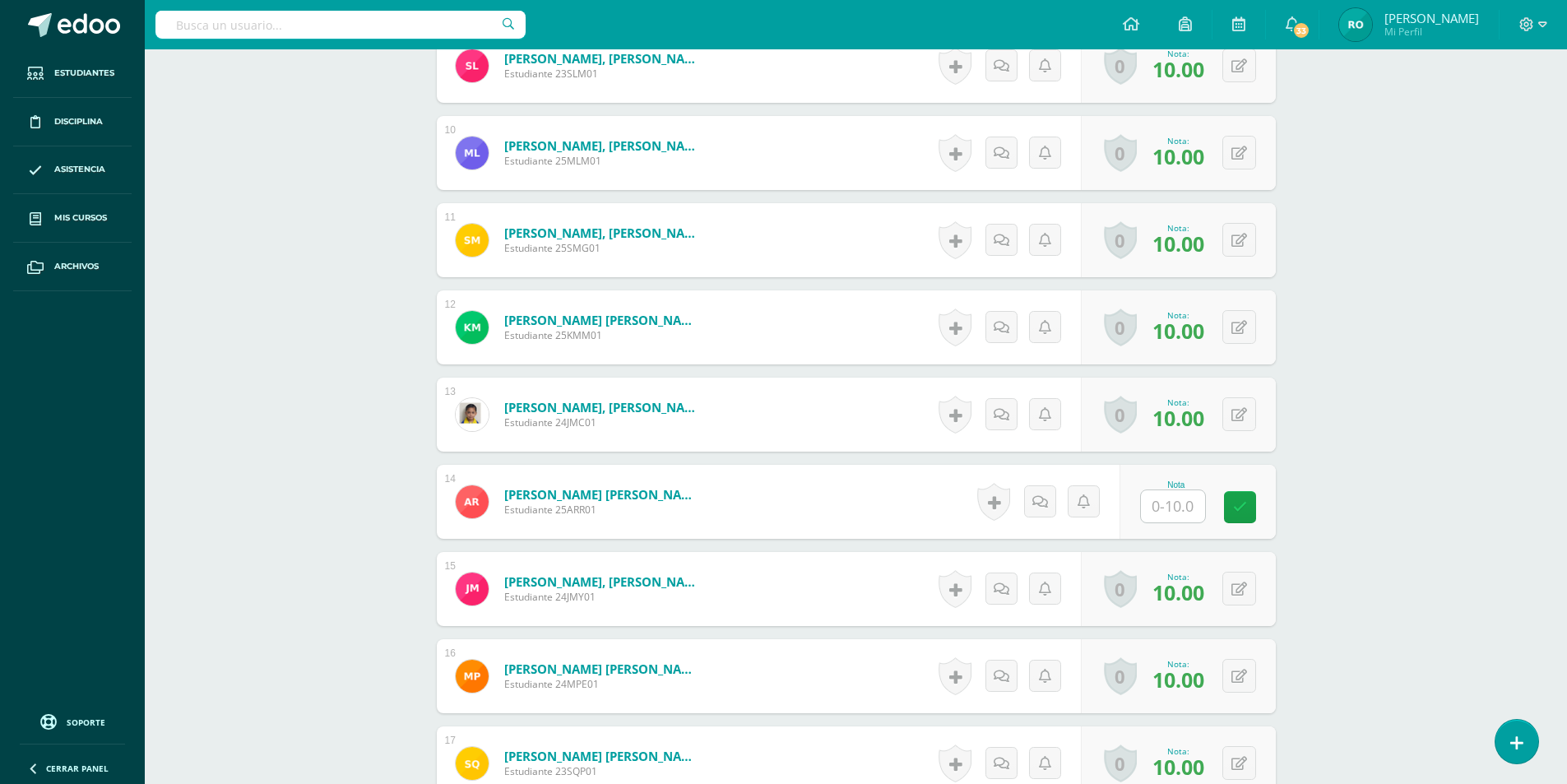
click at [1190, 499] on input "text" at bounding box center [1173, 506] width 65 height 32
type input "10"
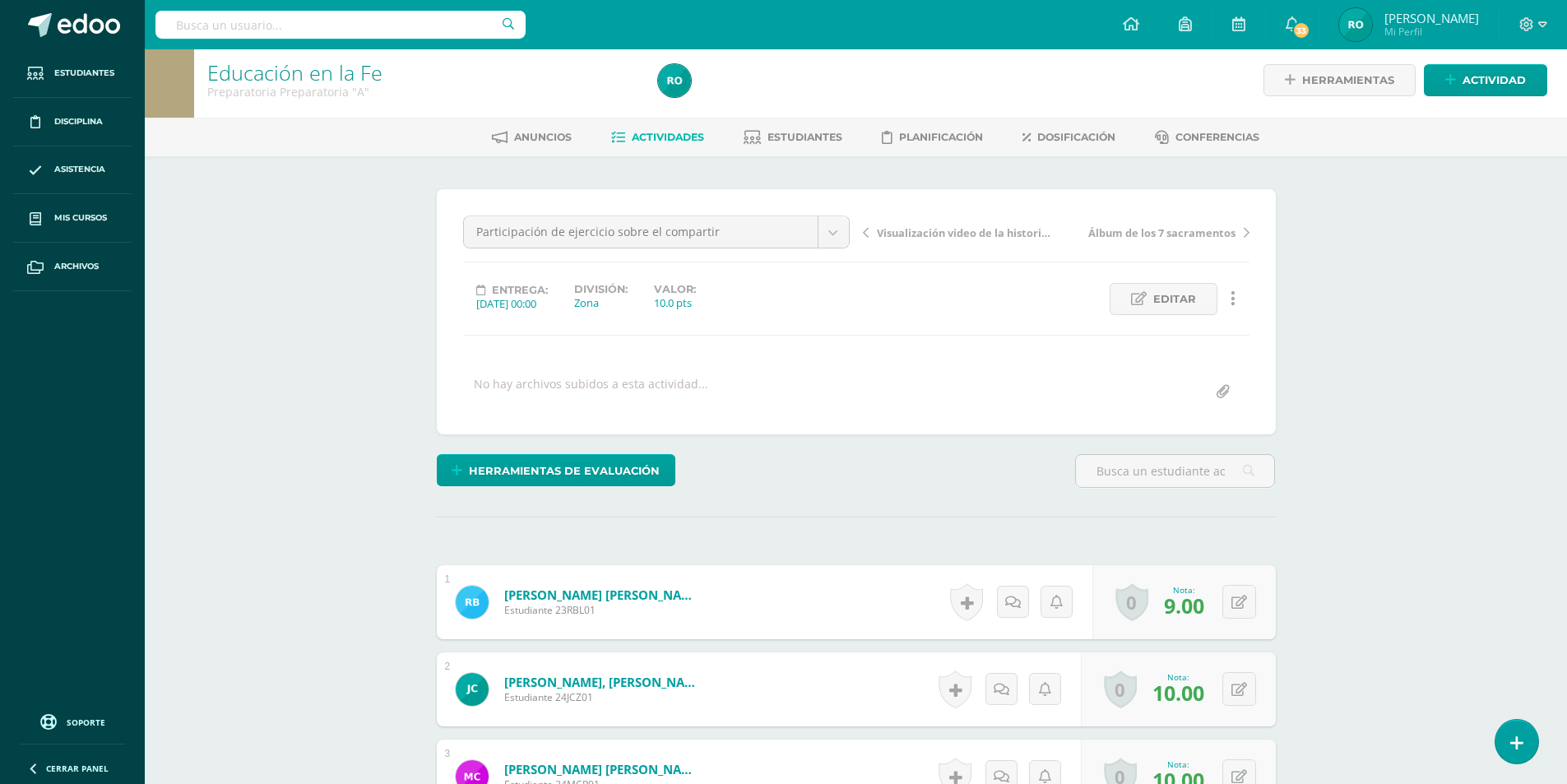
scroll to position [0, 0]
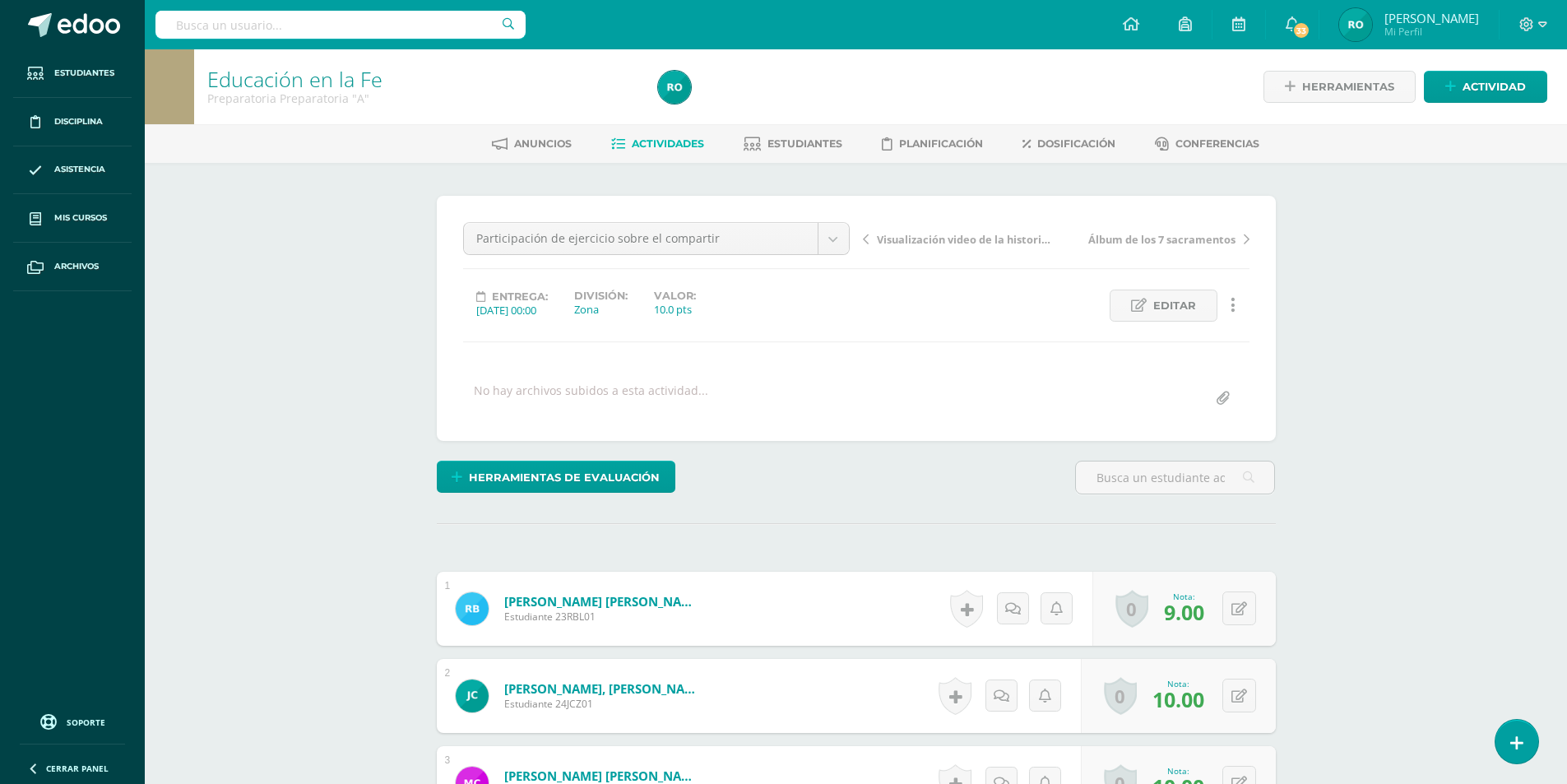
click at [866, 242] on icon at bounding box center [866, 239] width 5 height 12
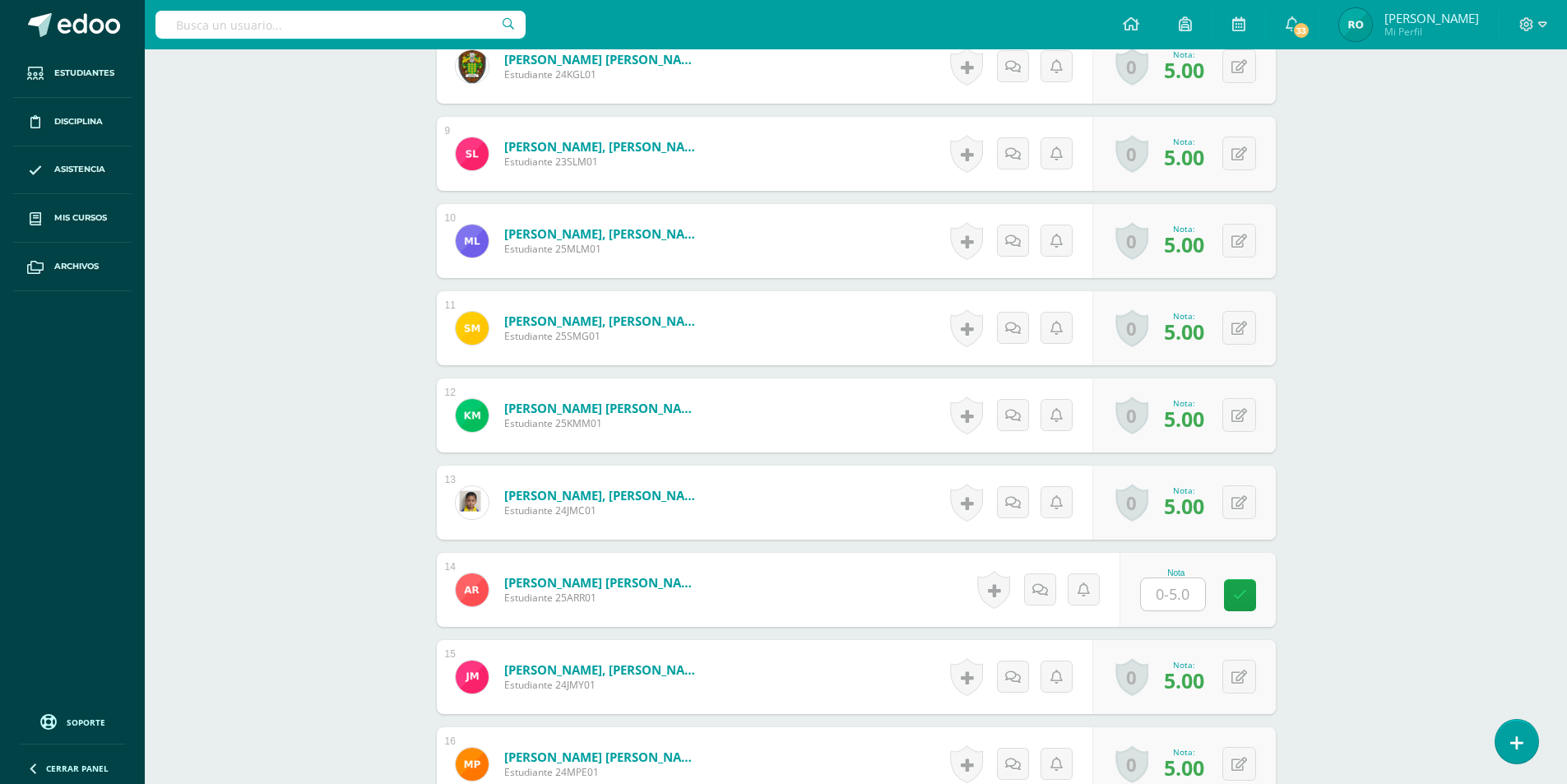
scroll to position [1316, 0]
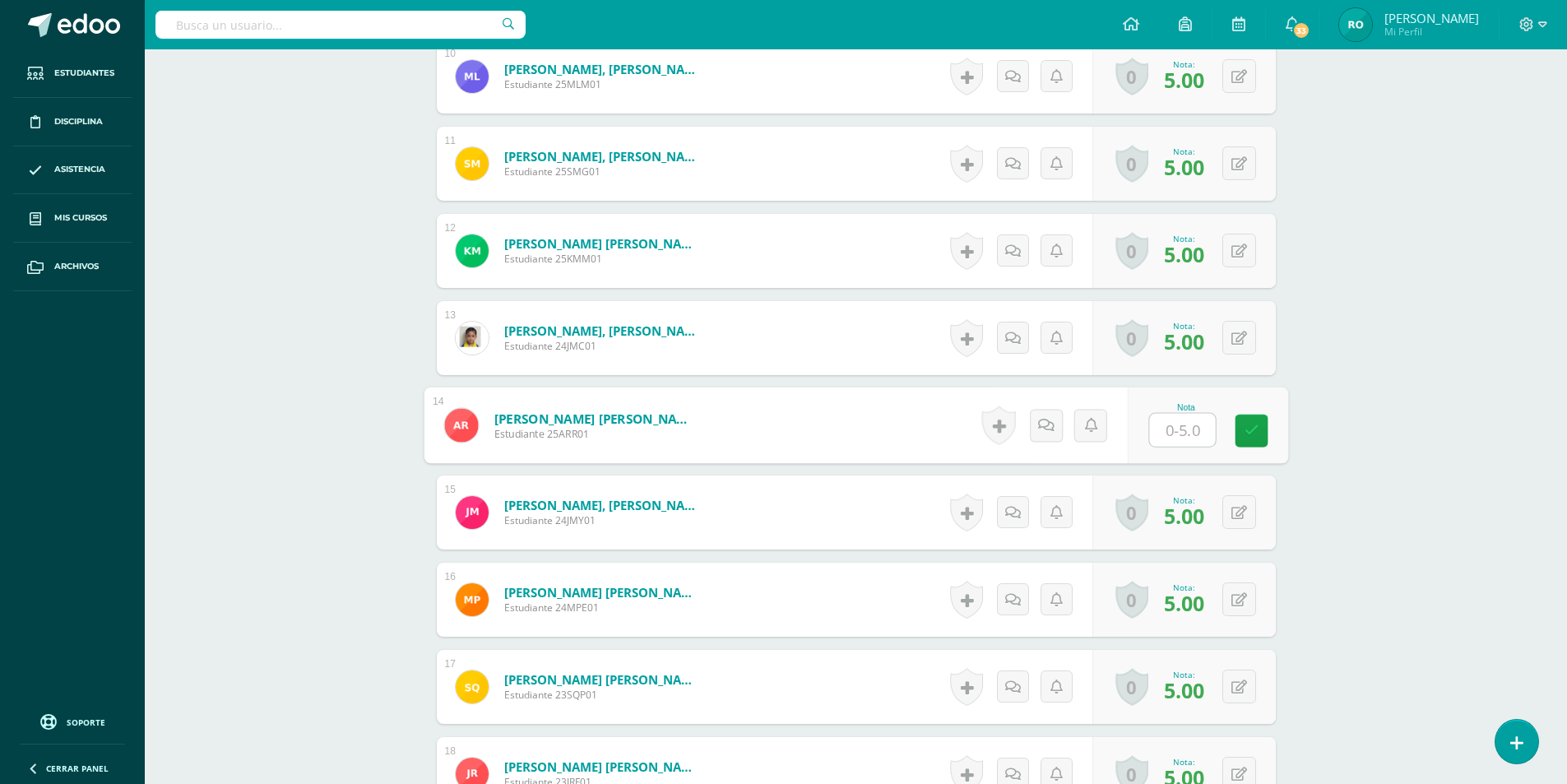
click at [1173, 432] on input "text" at bounding box center [1182, 430] width 65 height 33
type input "5"
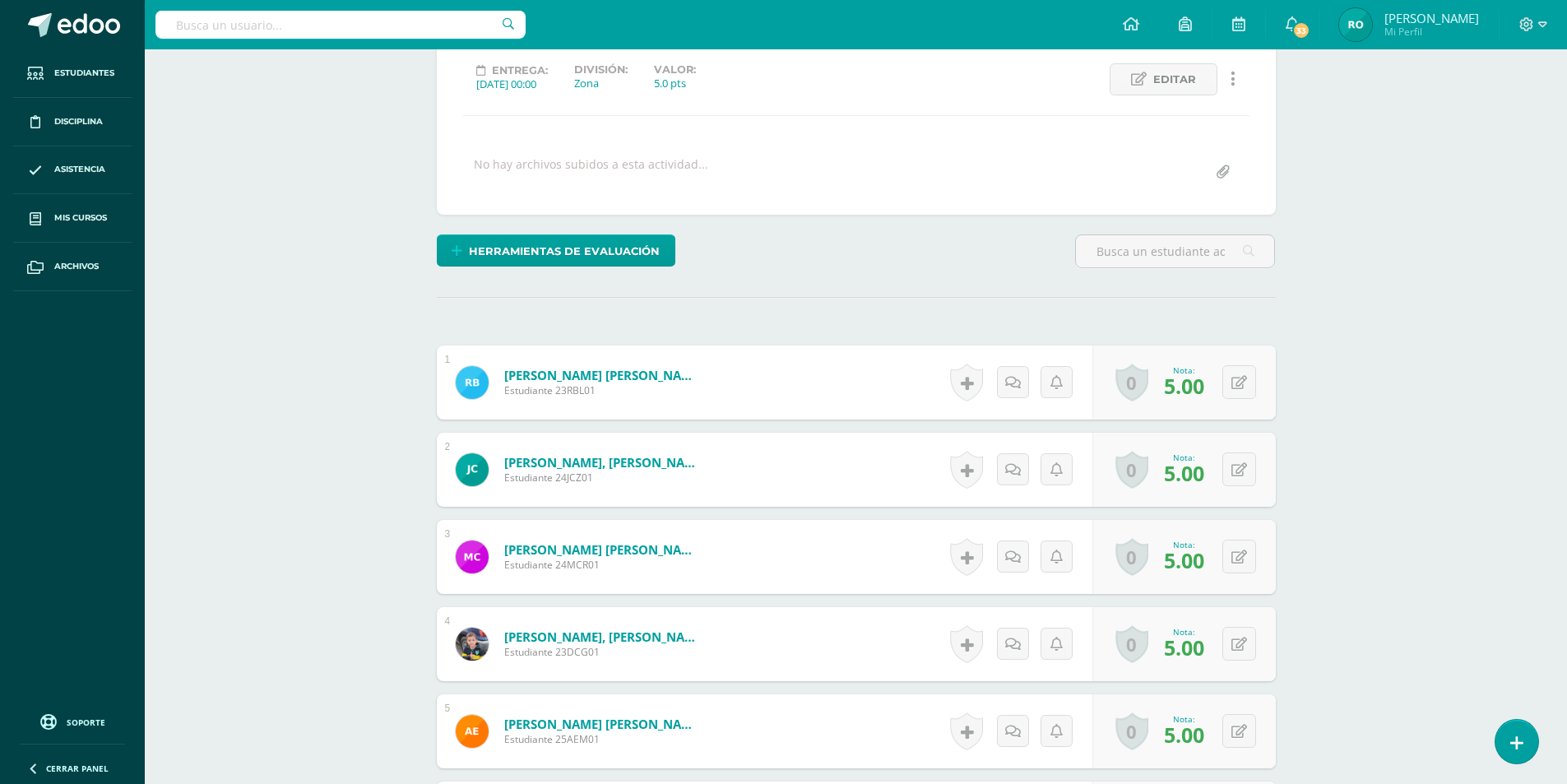
scroll to position [0, 0]
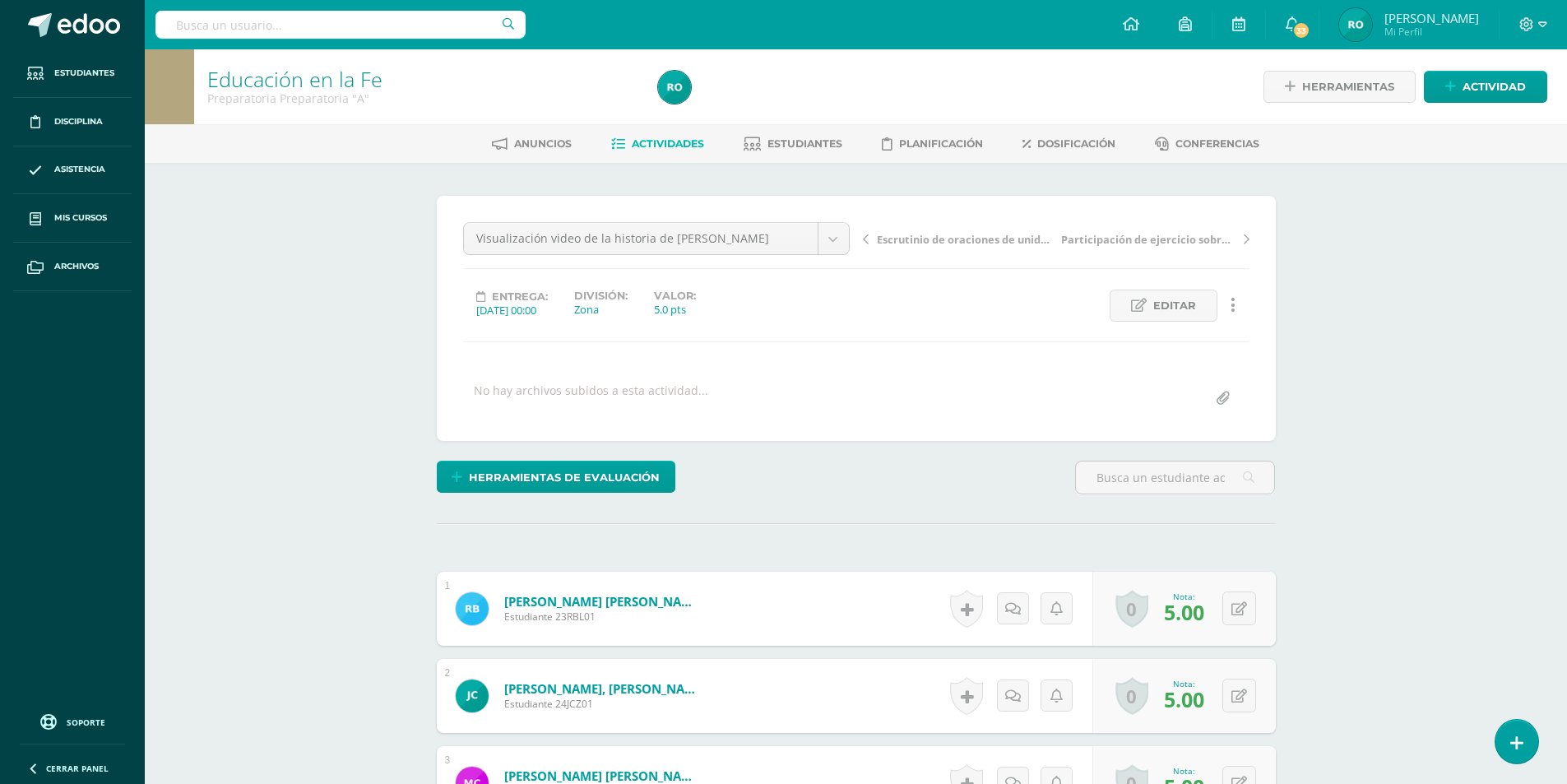
click at [864, 236] on icon at bounding box center [866, 239] width 5 height 12
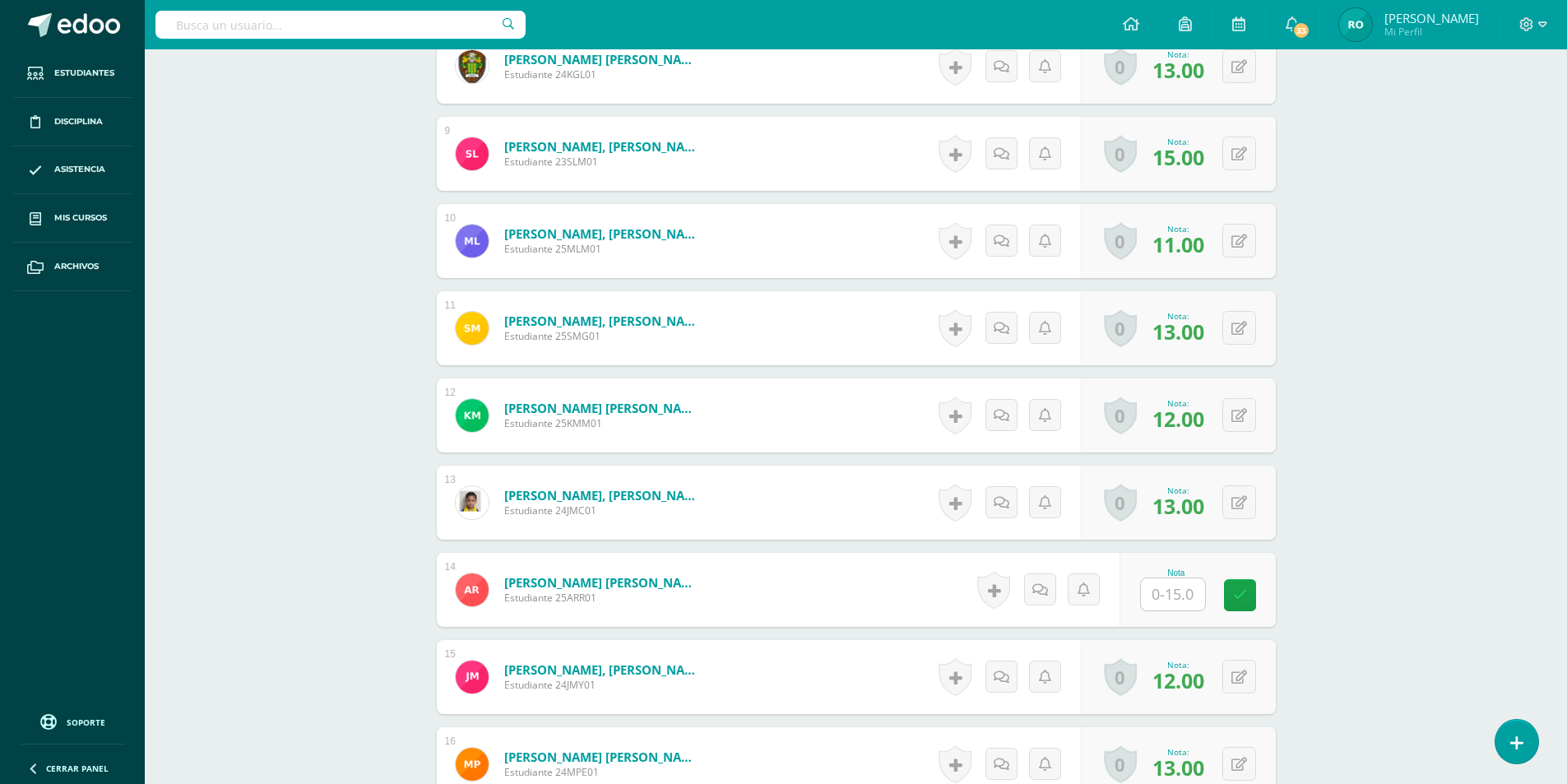
scroll to position [1481, 0]
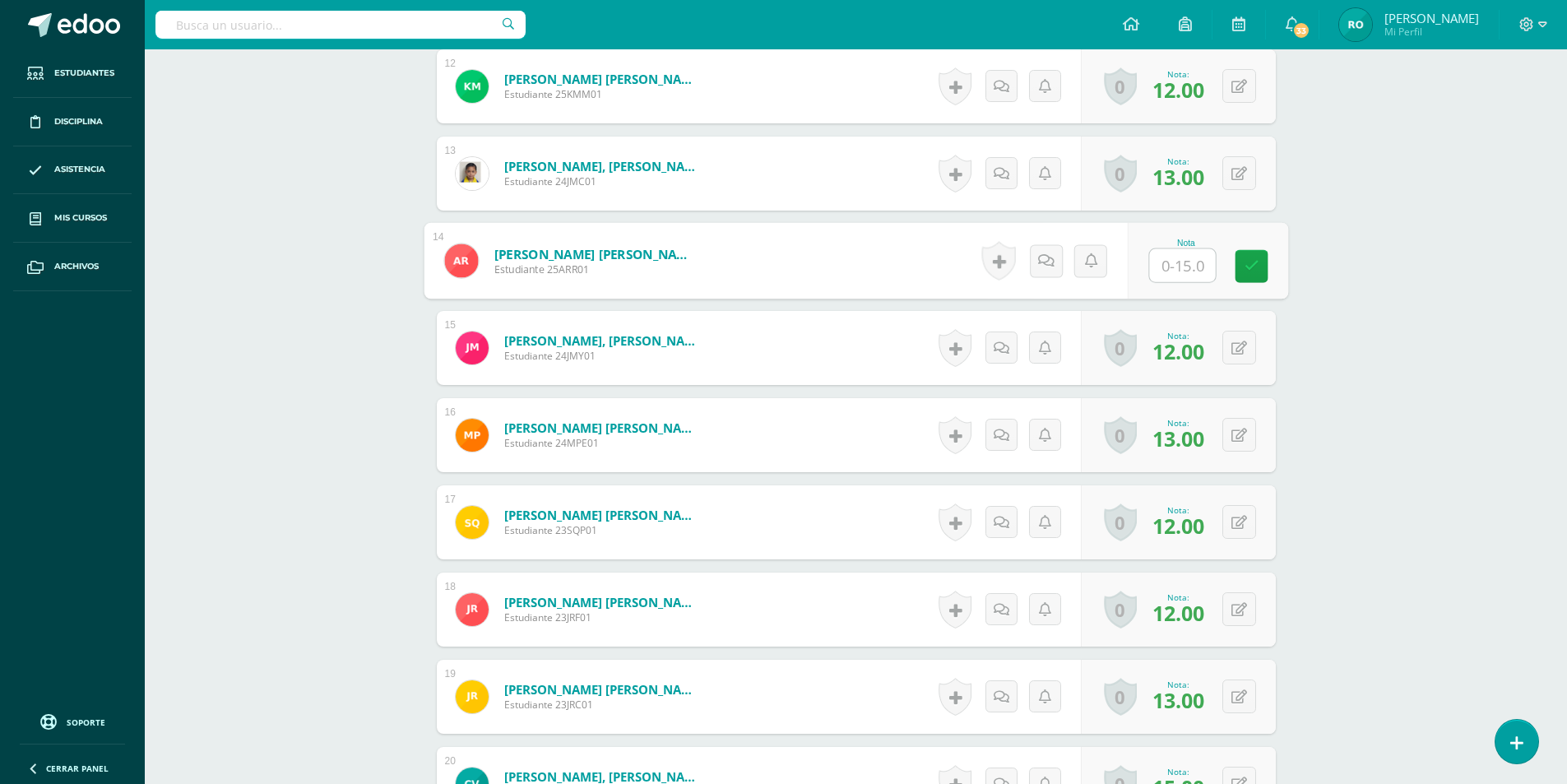
click at [1174, 261] on input "text" at bounding box center [1182, 265] width 65 height 33
type input "12"
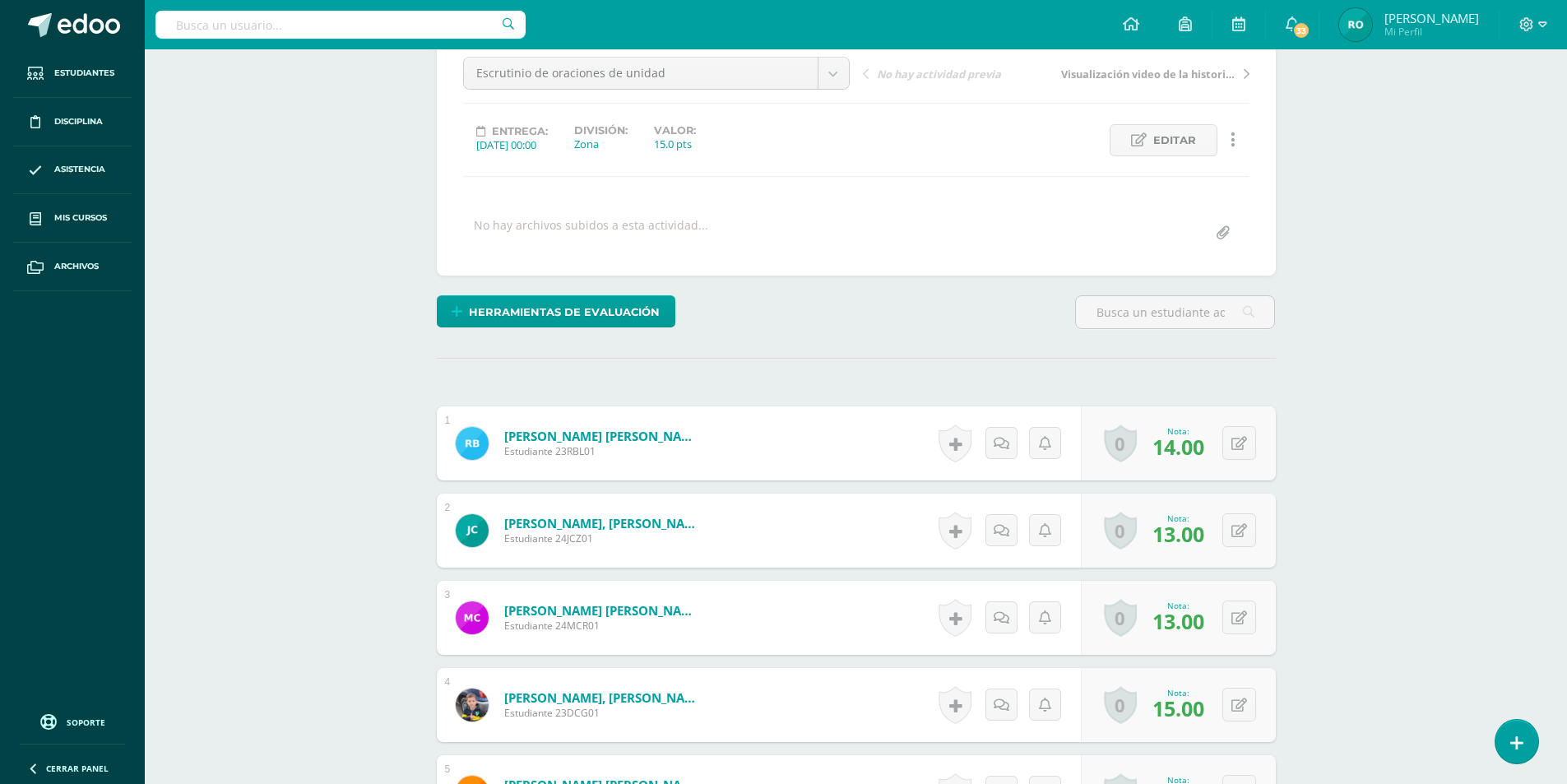
scroll to position [0, 0]
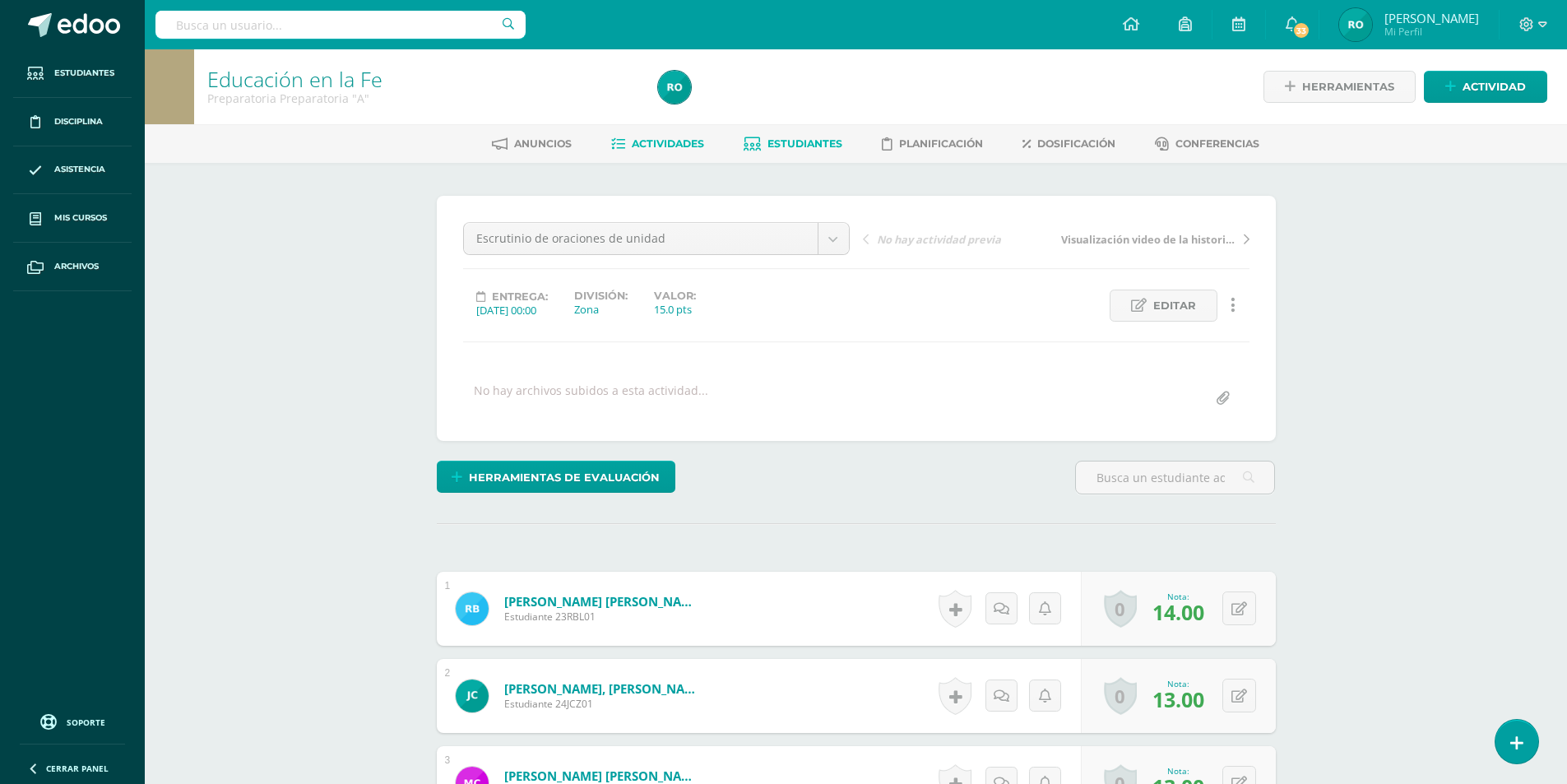
click at [809, 147] on span "Estudiantes" at bounding box center [805, 143] width 75 height 13
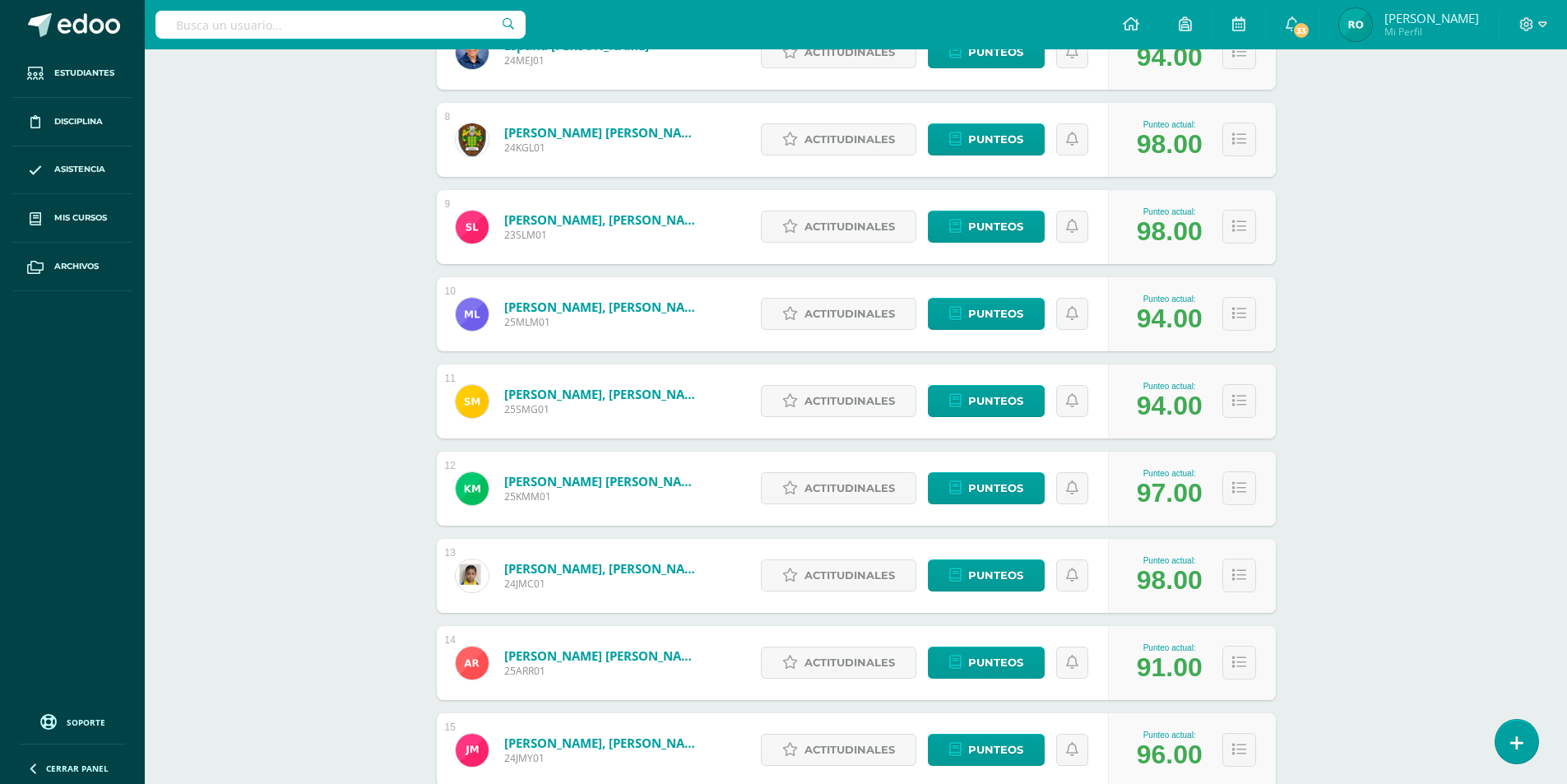
scroll to position [947, 0]
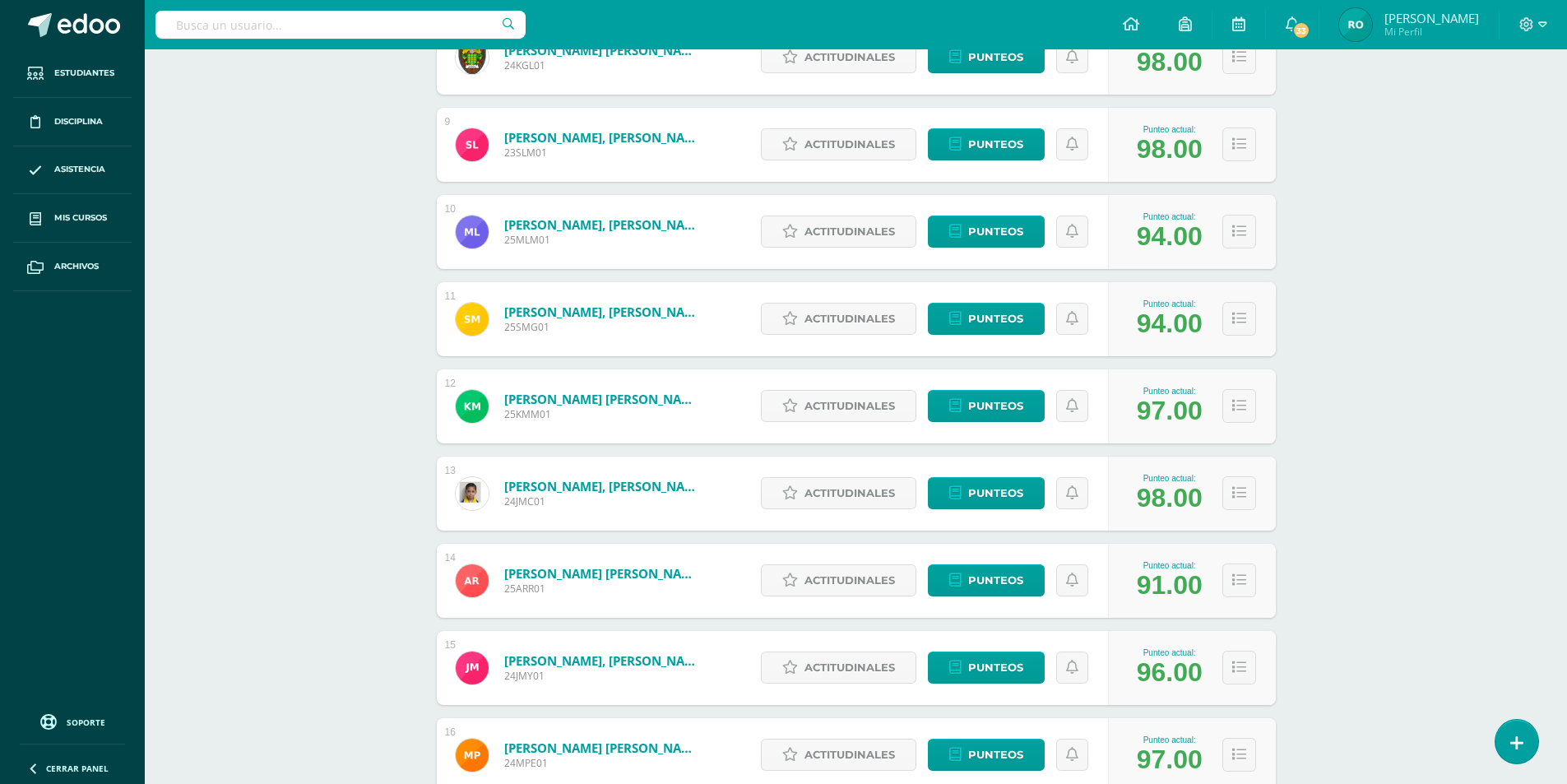
click at [1353, 459] on div "Educación en la Fe Preparatoria Preparatoria "A" Herramientas Detalle de asiste…" at bounding box center [856, 176] width 1423 height 2148
